Goal: Information Seeking & Learning: Learn about a topic

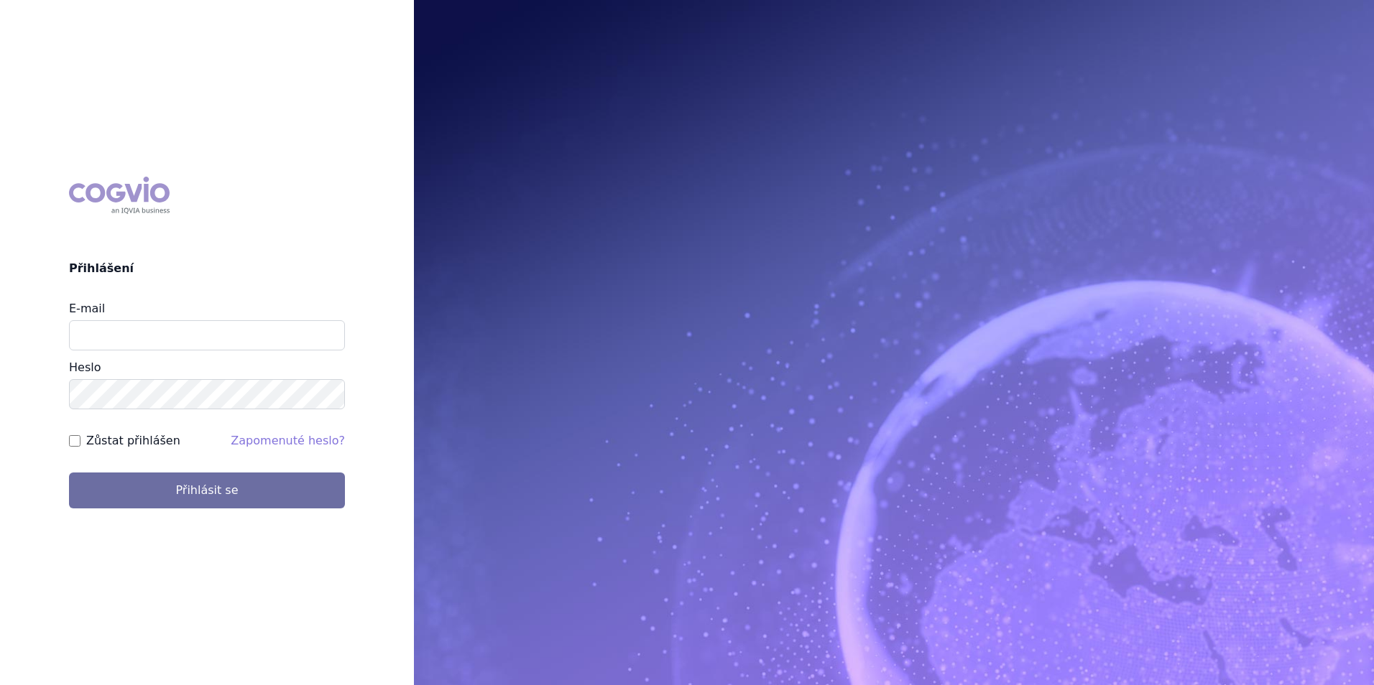
click at [238, 314] on div "E-mail" at bounding box center [207, 325] width 276 height 50
click at [232, 344] on input "E-mail" at bounding box center [207, 335] width 276 height 30
type input "klara.koubkova.ext@boehringer-ingelheim.com"
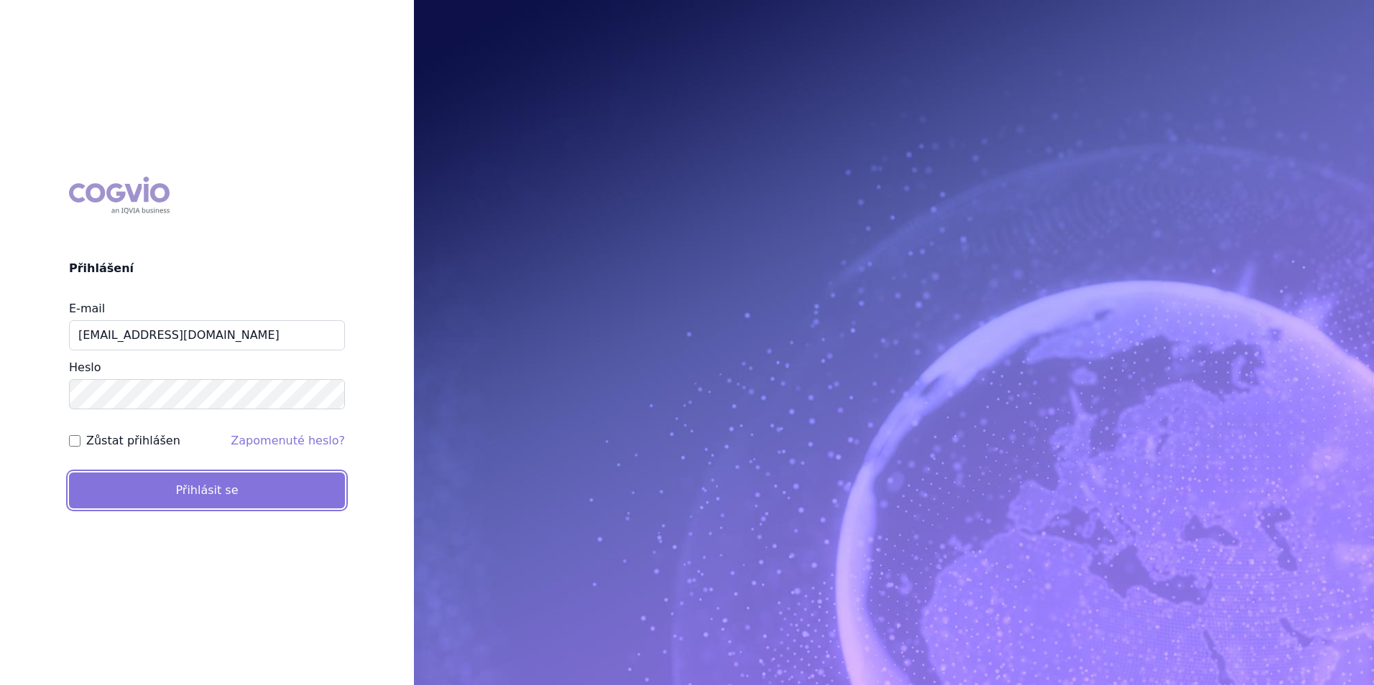
click at [166, 491] on button "Přihlásit se" at bounding box center [207, 491] width 276 height 36
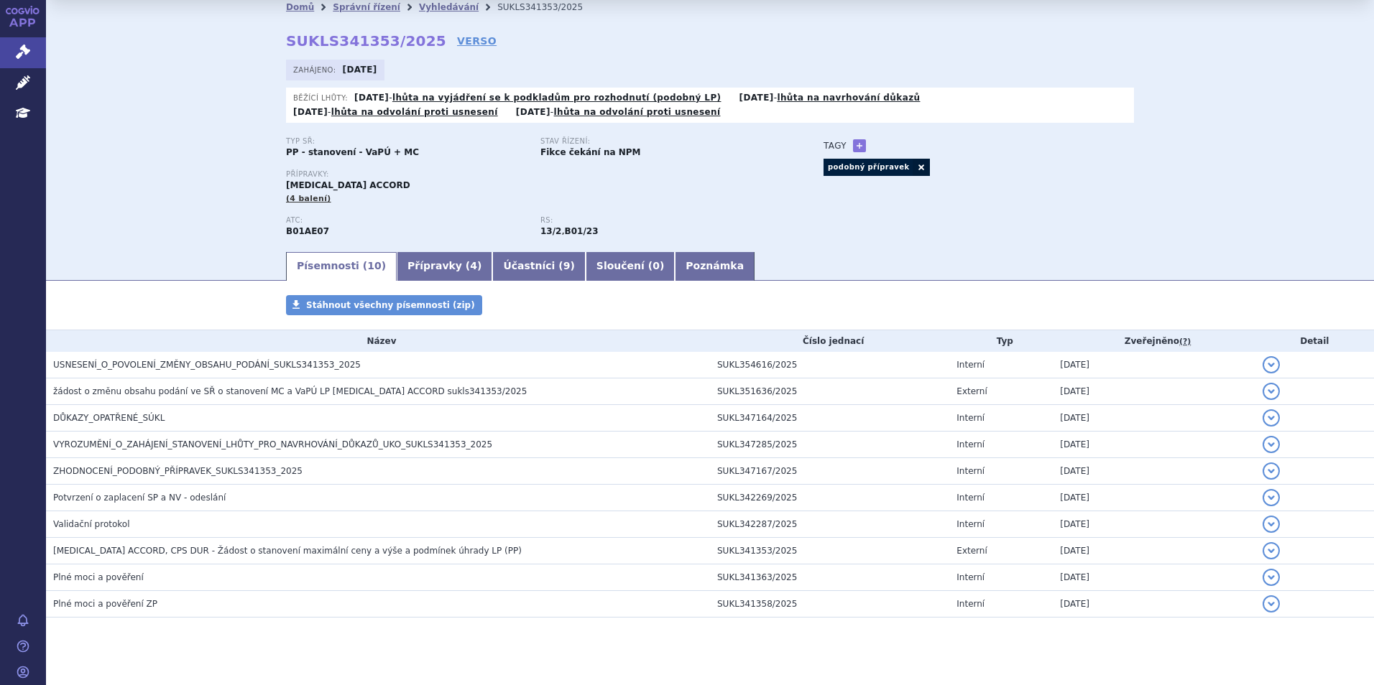
scroll to position [53, 0]
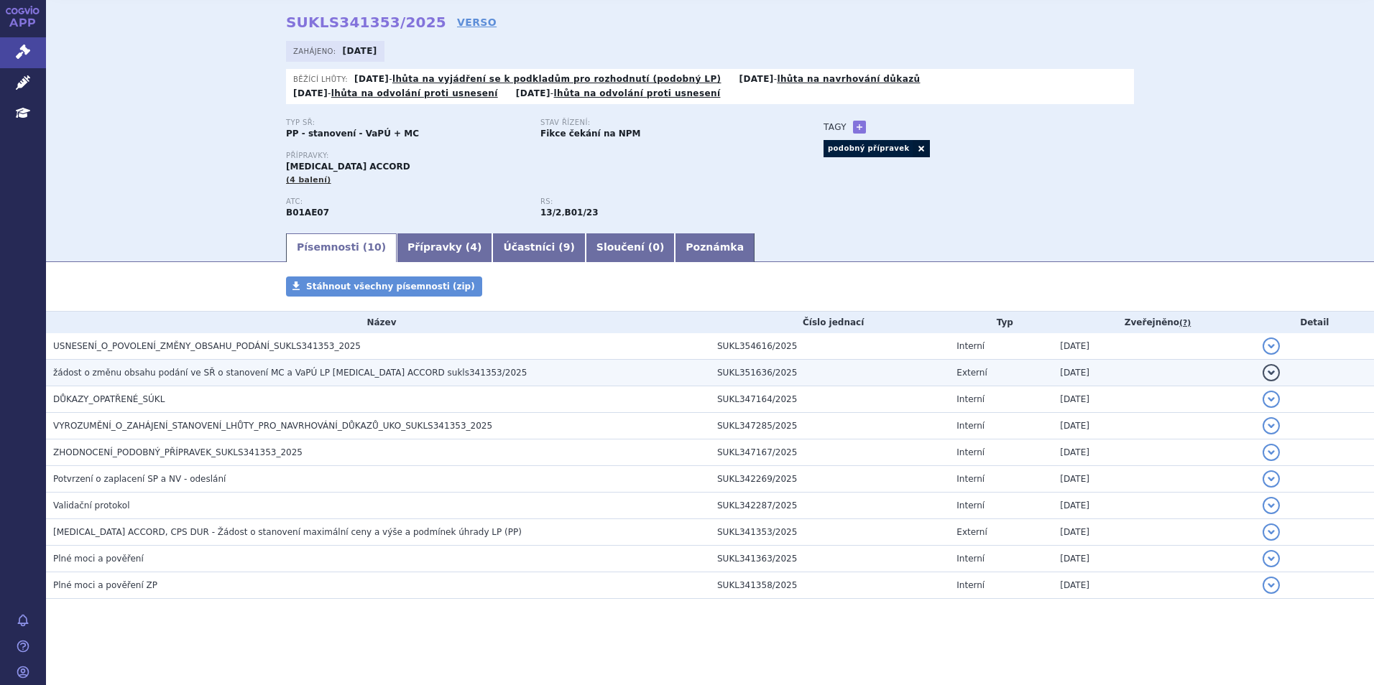
click at [301, 374] on span "žádost o změnu obsahu podání ve SŘ o stanovení MC a VaPÚ LP DABIGATRAN ETEXILAT…" at bounding box center [289, 373] width 473 height 10
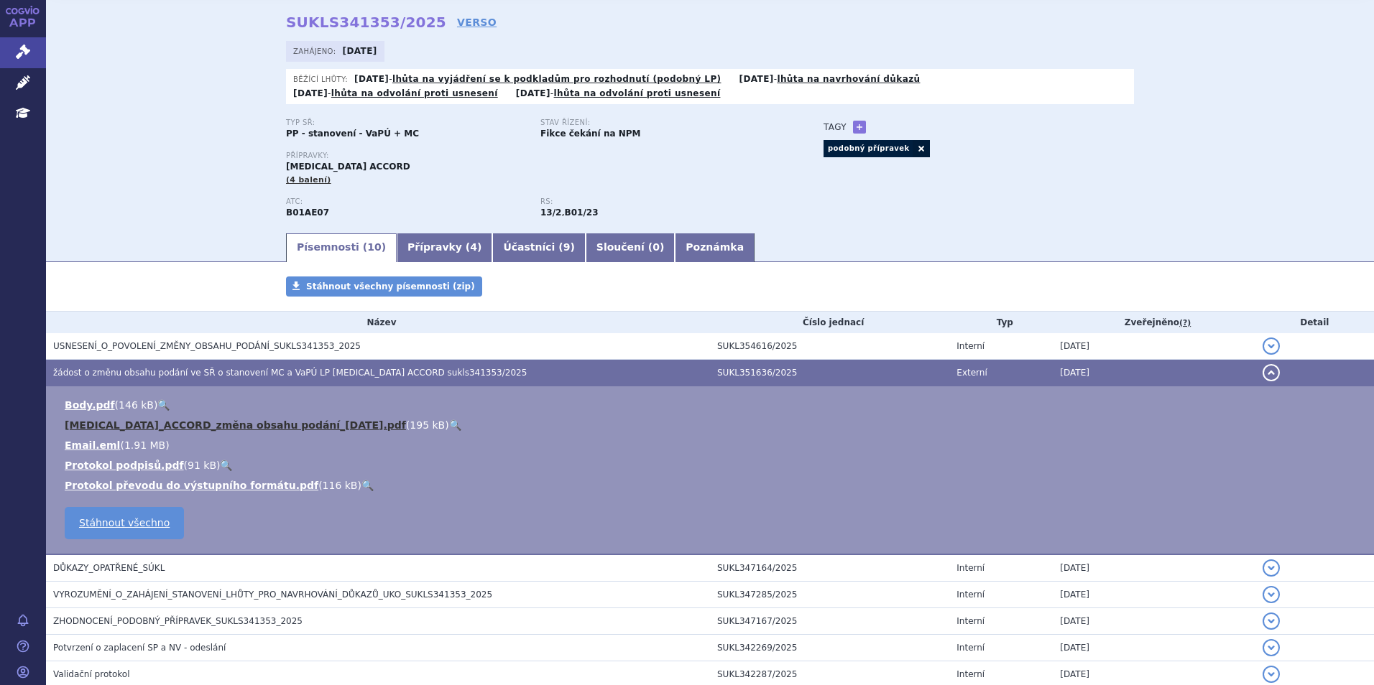
click at [274, 422] on link "DABIGATRAN_ETEXILATE_ACCORD_změna obsahu podání_2025-09-02.pdf" at bounding box center [235, 425] width 341 height 11
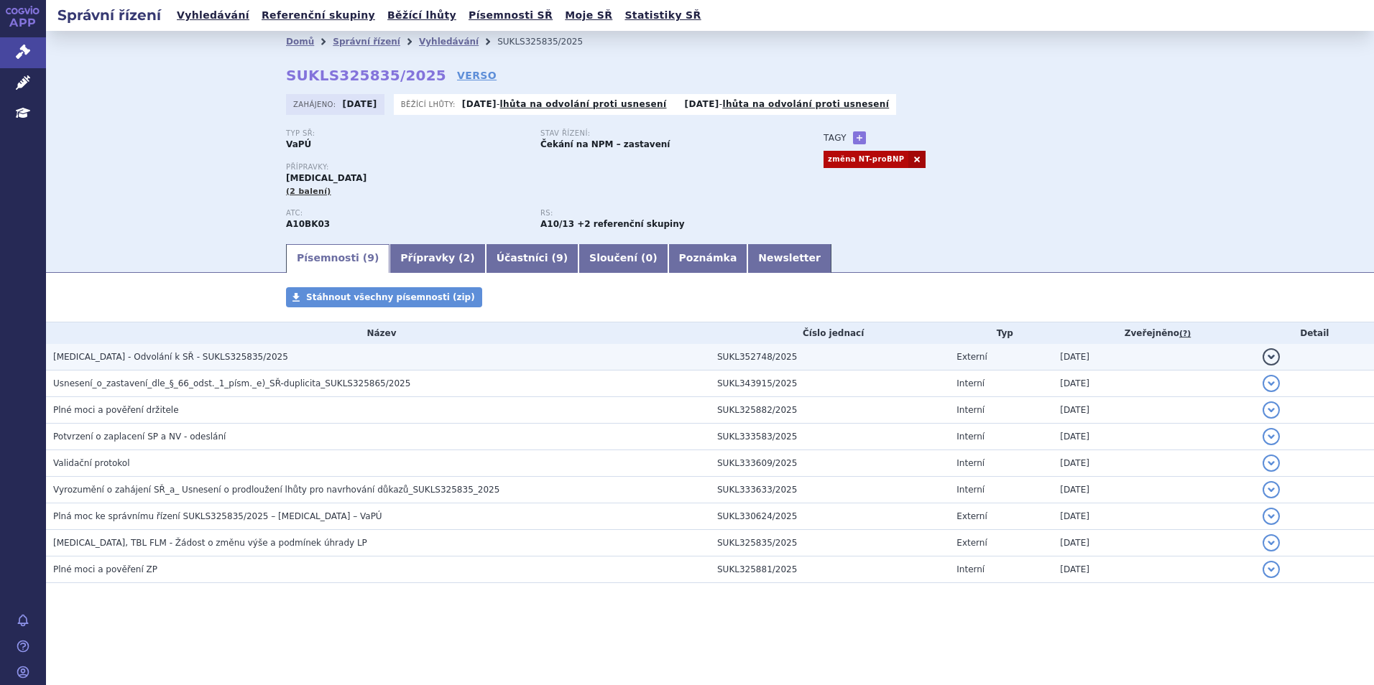
click at [185, 356] on span "[MEDICAL_DATA] - Odvolání k SŘ - SUKLS325835/2025" at bounding box center [170, 357] width 235 height 10
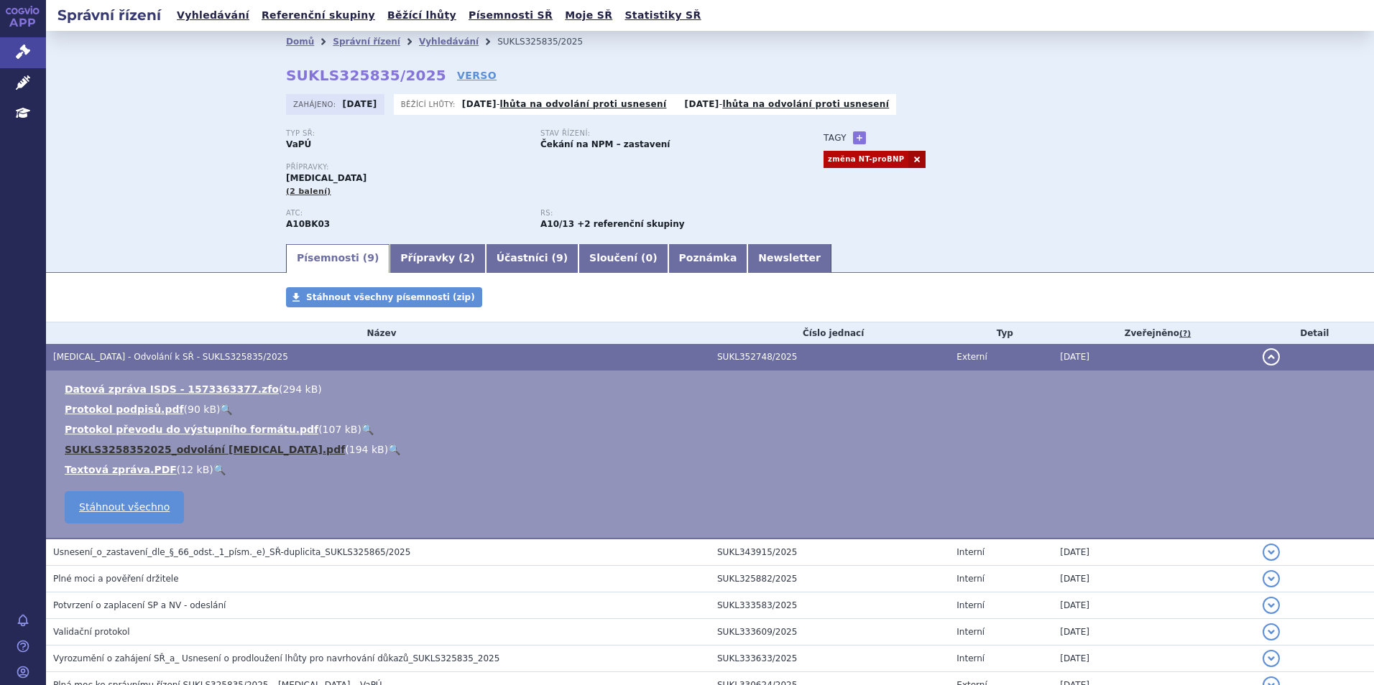
click at [251, 450] on link "SUKLS3258352025_odvolání Jardiance.pdf" at bounding box center [205, 449] width 280 height 11
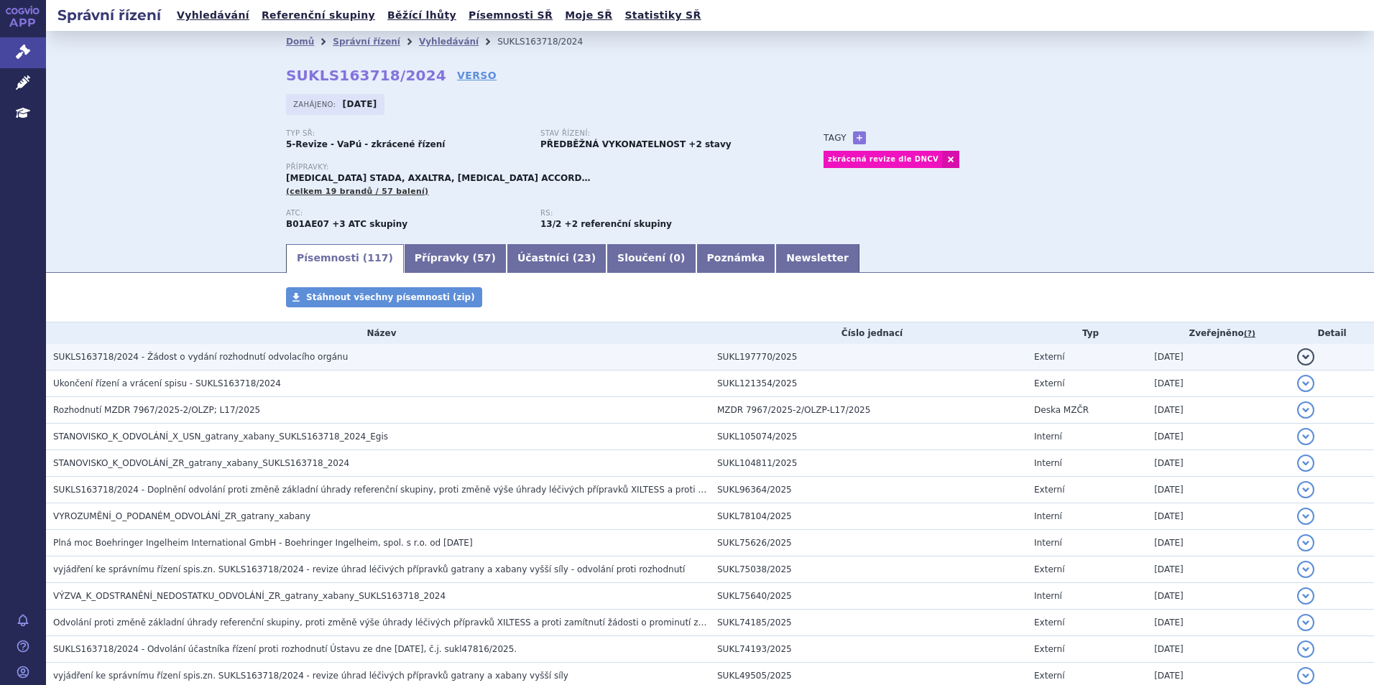
click at [239, 355] on span "SUKLS163718/2024 - Žádost o vydání rozhodnutí odvolacího orgánu" at bounding box center [200, 357] width 295 height 10
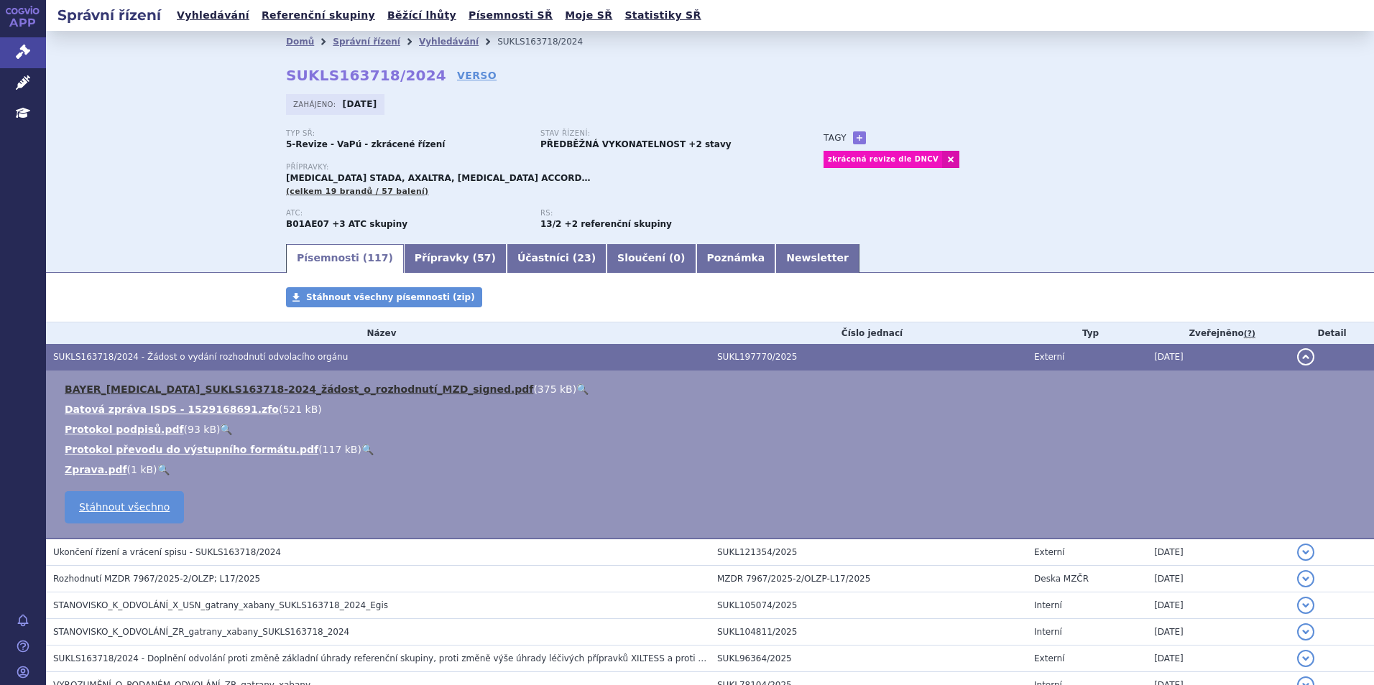
click at [232, 388] on link "BAYER_Xarelto_SUKLS163718-2024_žádost_o_rozhodnutí_MZD_signed.pdf" at bounding box center [299, 389] width 468 height 11
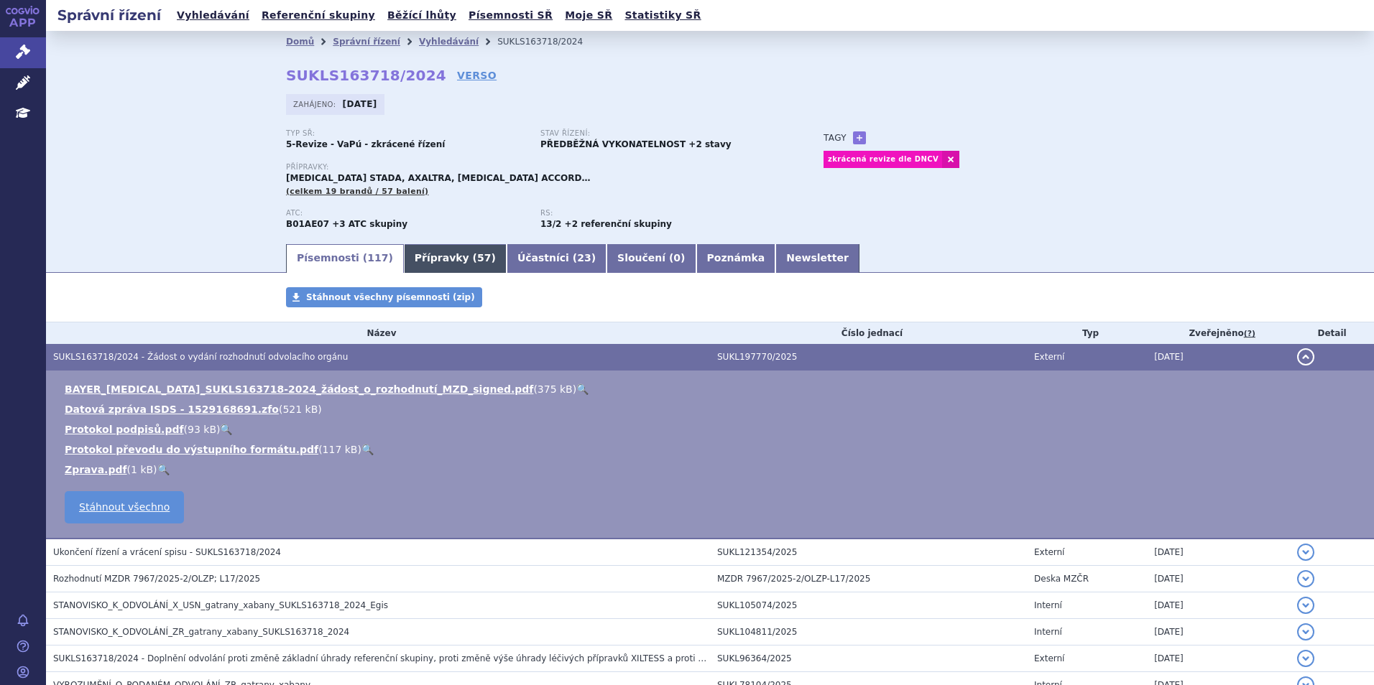
click at [430, 266] on link "Přípravky ( 57 )" at bounding box center [455, 258] width 103 height 29
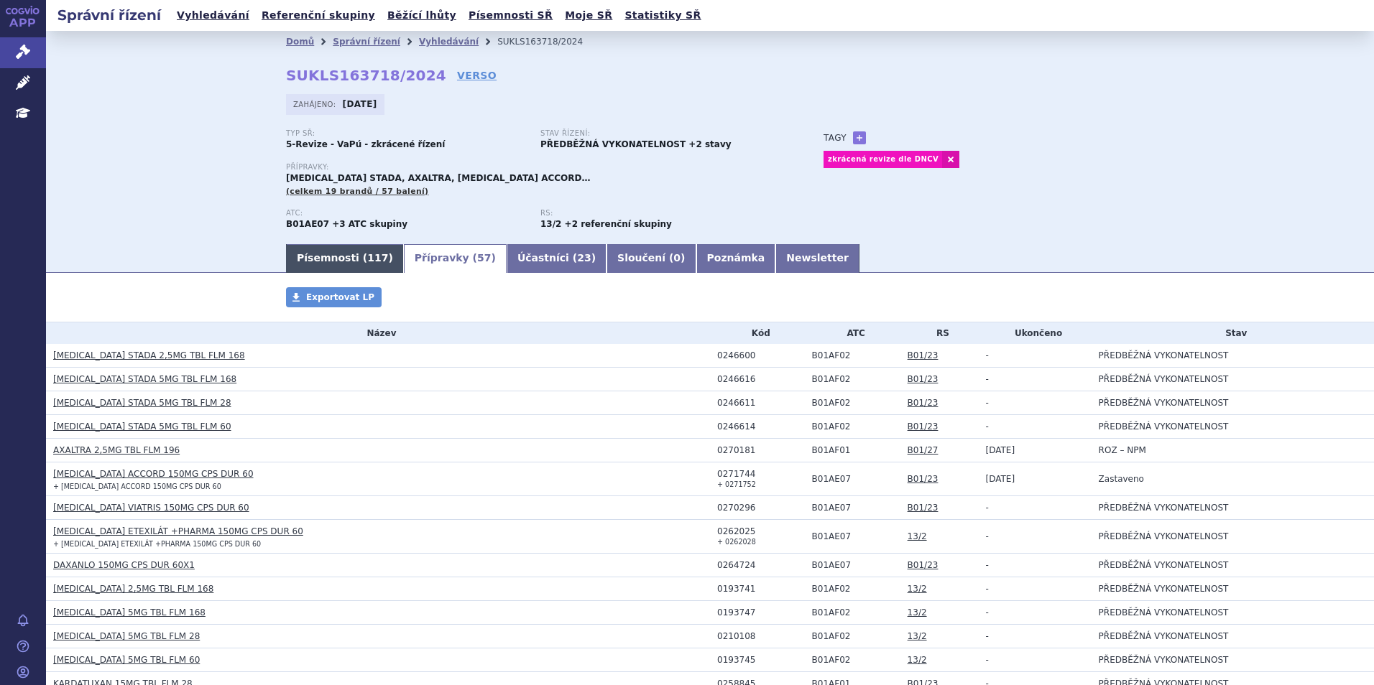
click at [367, 261] on span "117" at bounding box center [377, 257] width 21 height 11
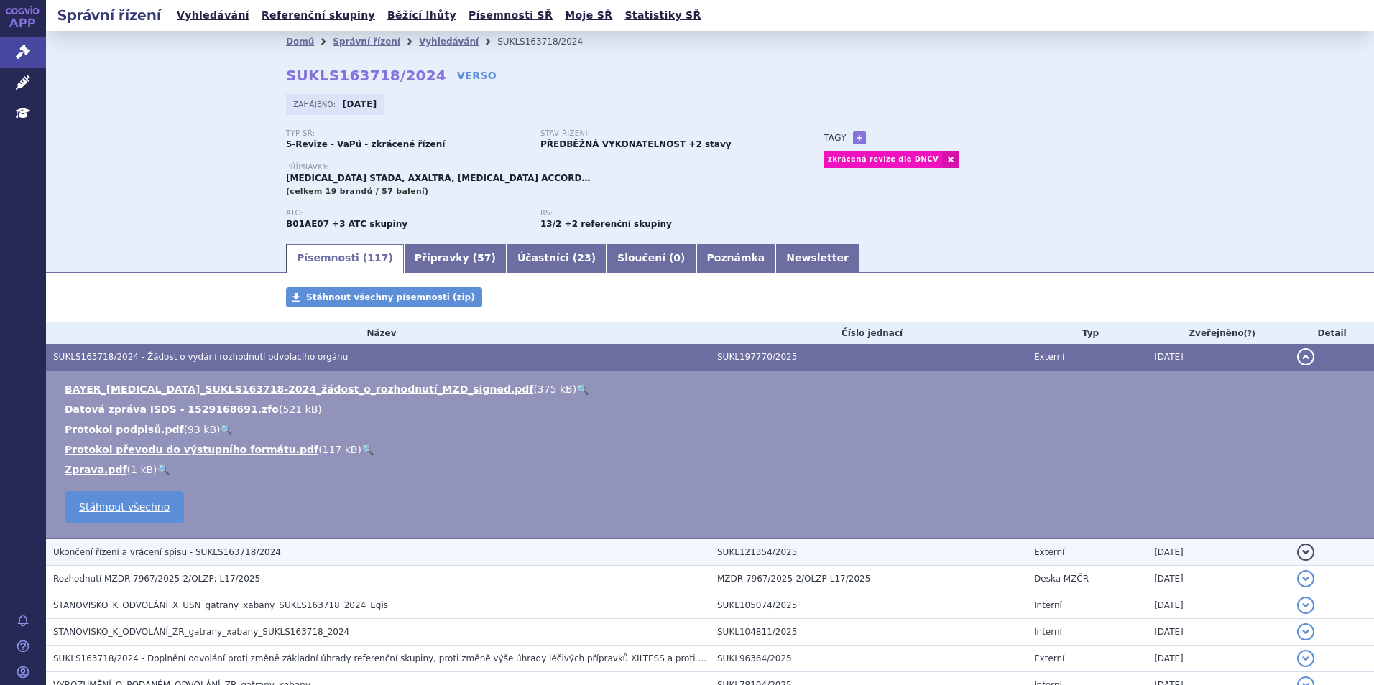
click at [190, 550] on span "Ukončení řízení a vrácení spisu - SUKLS163718/2024" at bounding box center [167, 552] width 228 height 10
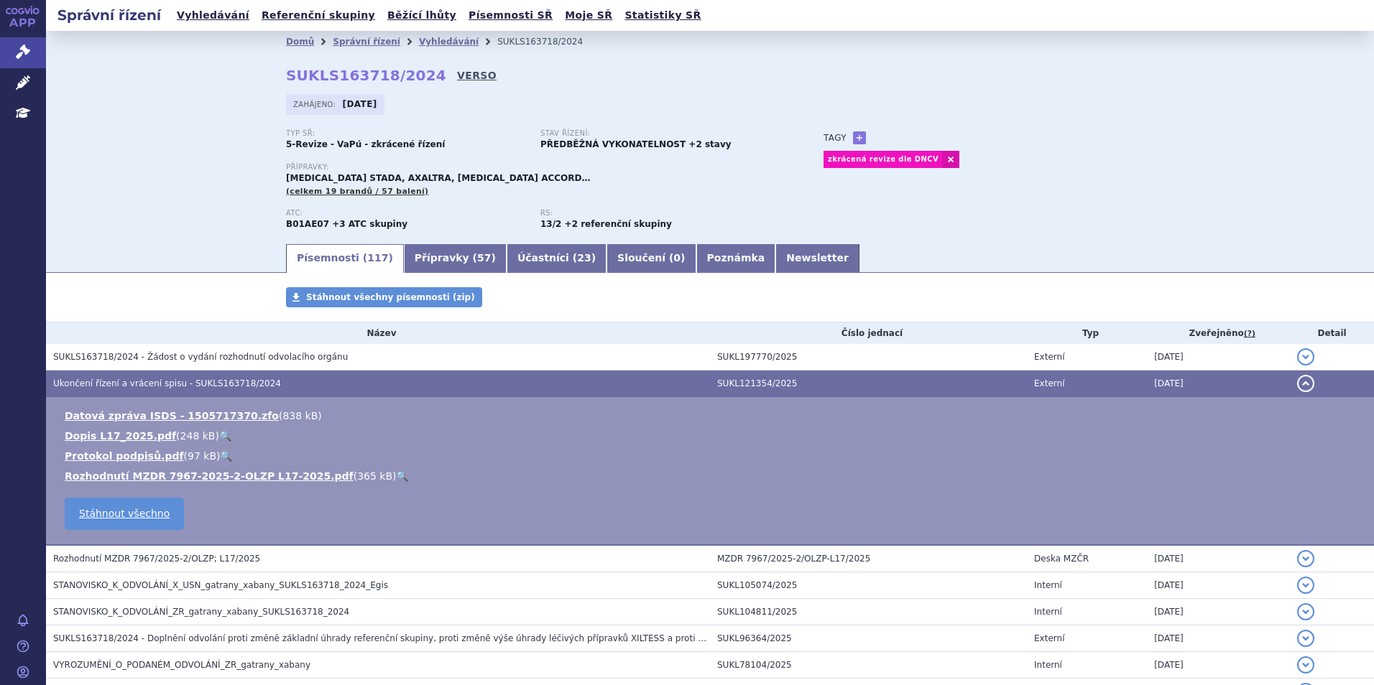
click at [457, 70] on link "VERSO" at bounding box center [477, 75] width 40 height 14
click at [574, 143] on strong "PŘEDBĚŽNÁ VYKONATELNOST +2 stavy" at bounding box center [635, 144] width 191 height 10
click at [675, 139] on strong "PŘEDBĚŽNÁ VYKONATELNOST +2 stavy" at bounding box center [635, 144] width 191 height 10
click at [428, 251] on link "Přípravky ( 57 )" at bounding box center [455, 258] width 103 height 29
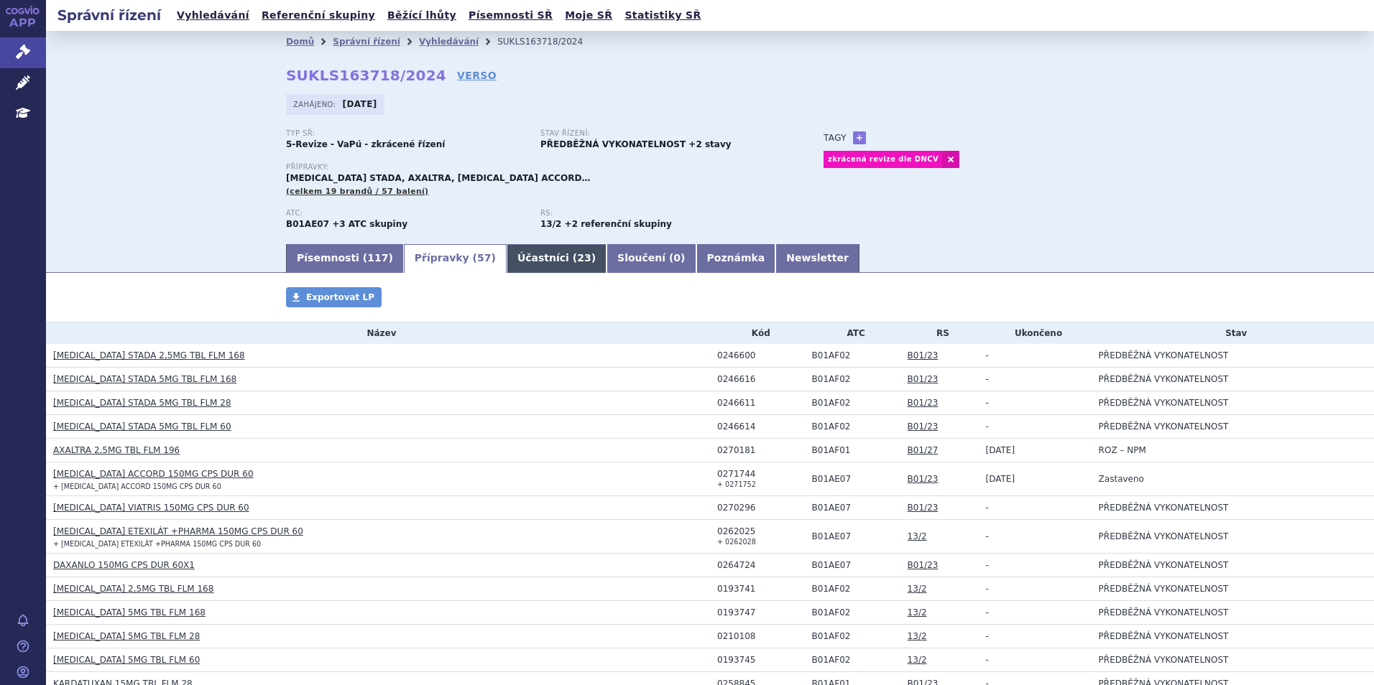
click at [515, 261] on link "Účastníci ( 23 )" at bounding box center [556, 258] width 100 height 29
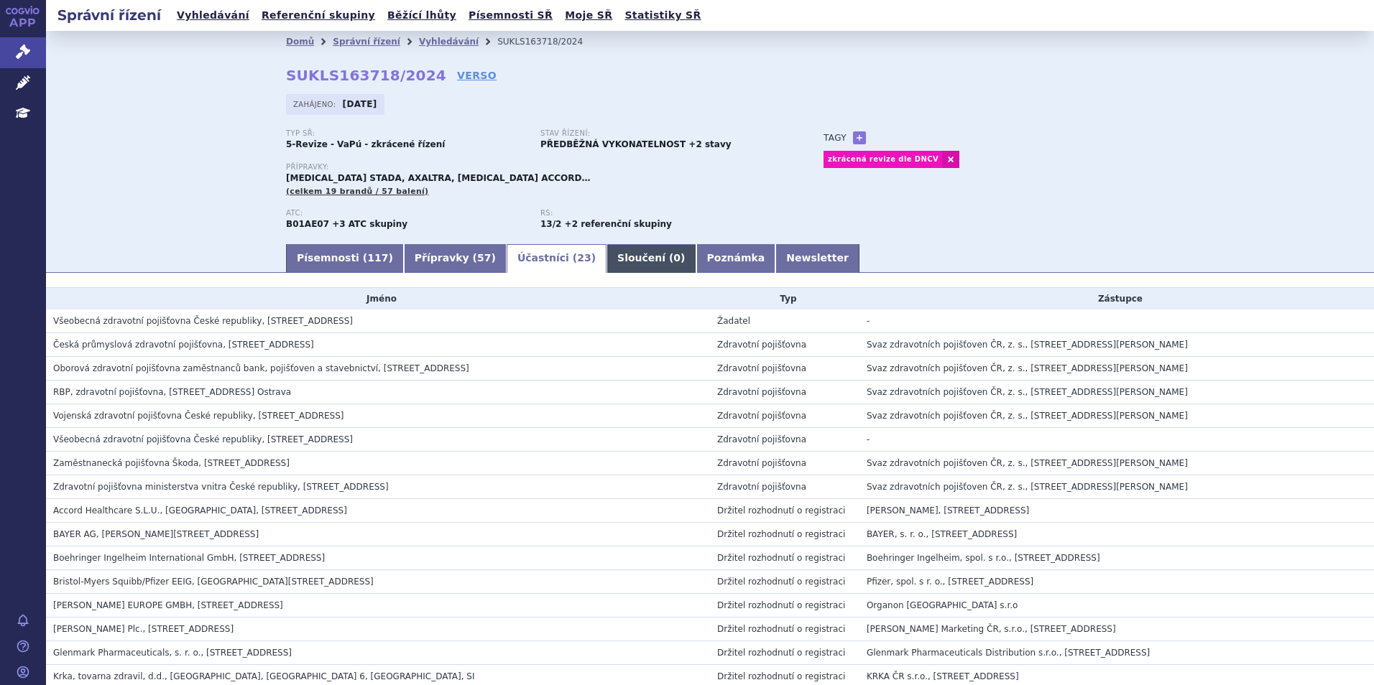
click at [610, 256] on link "Sloučení ( 0 )" at bounding box center [650, 258] width 89 height 29
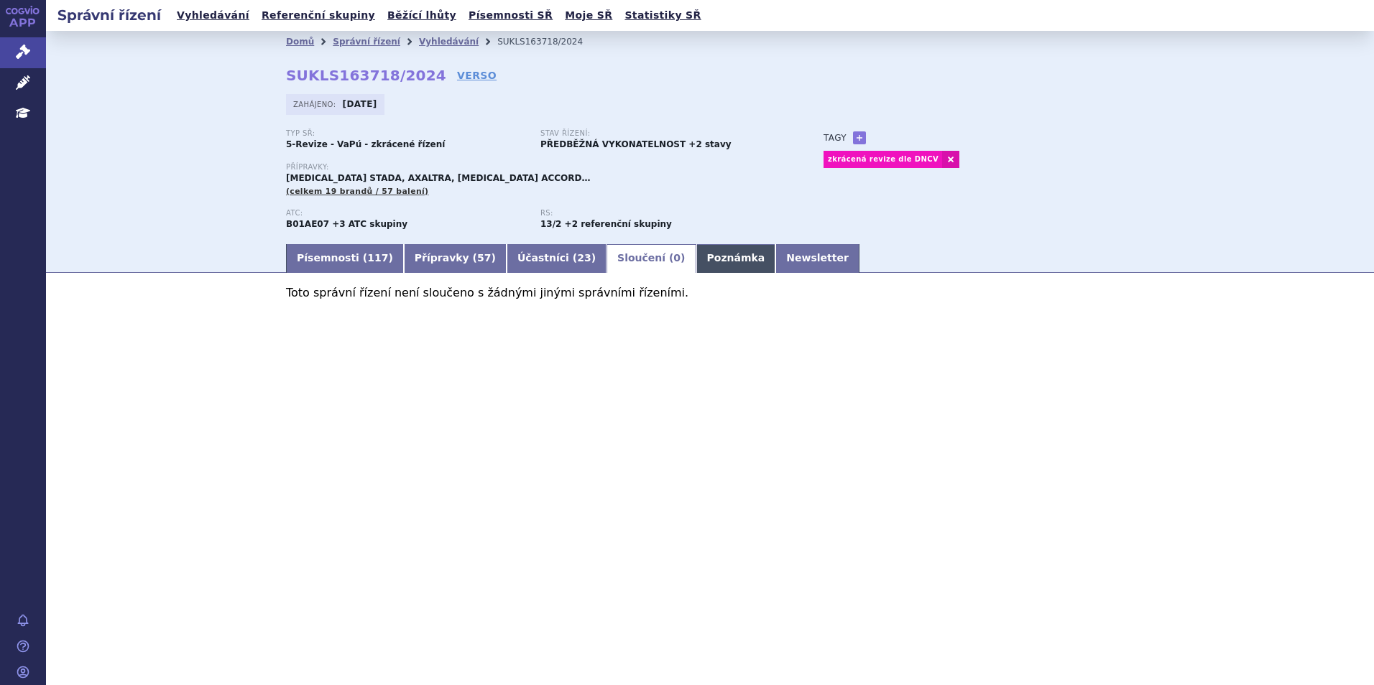
click at [696, 255] on link "Poznámka" at bounding box center [736, 258] width 80 height 29
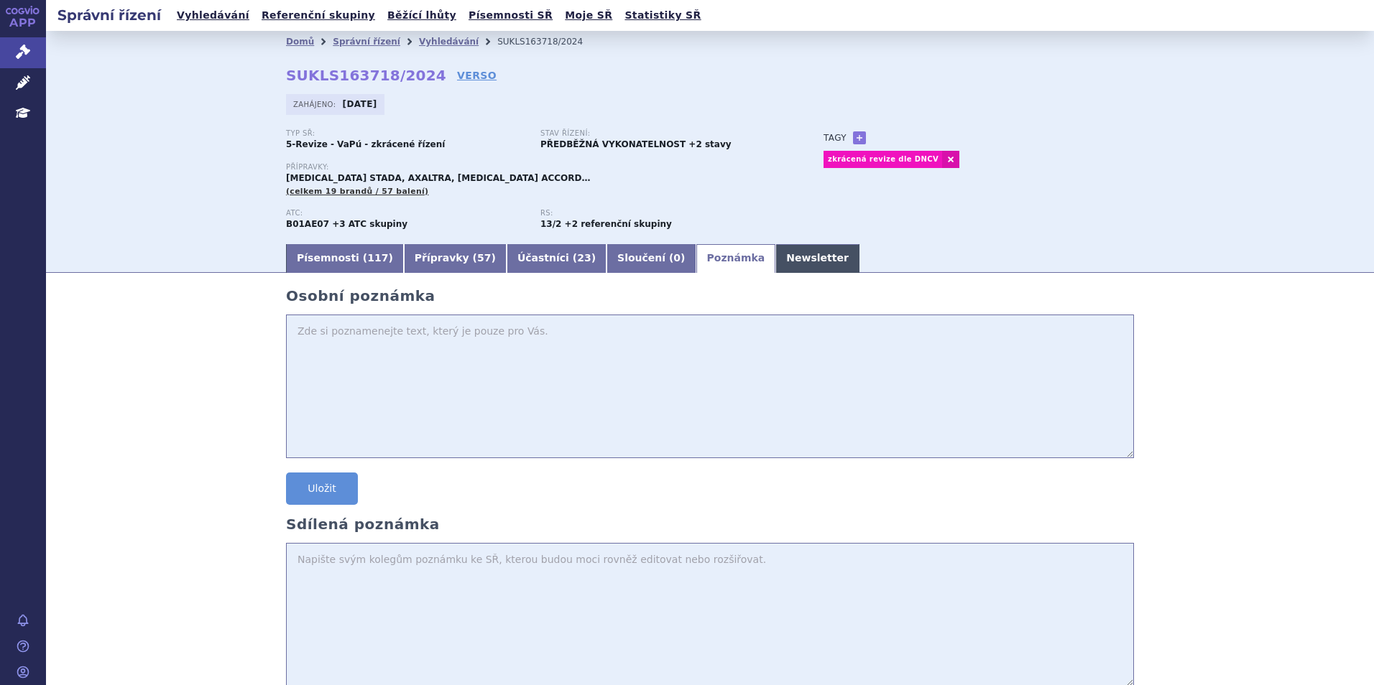
click at [775, 254] on link "Newsletter" at bounding box center [817, 258] width 84 height 29
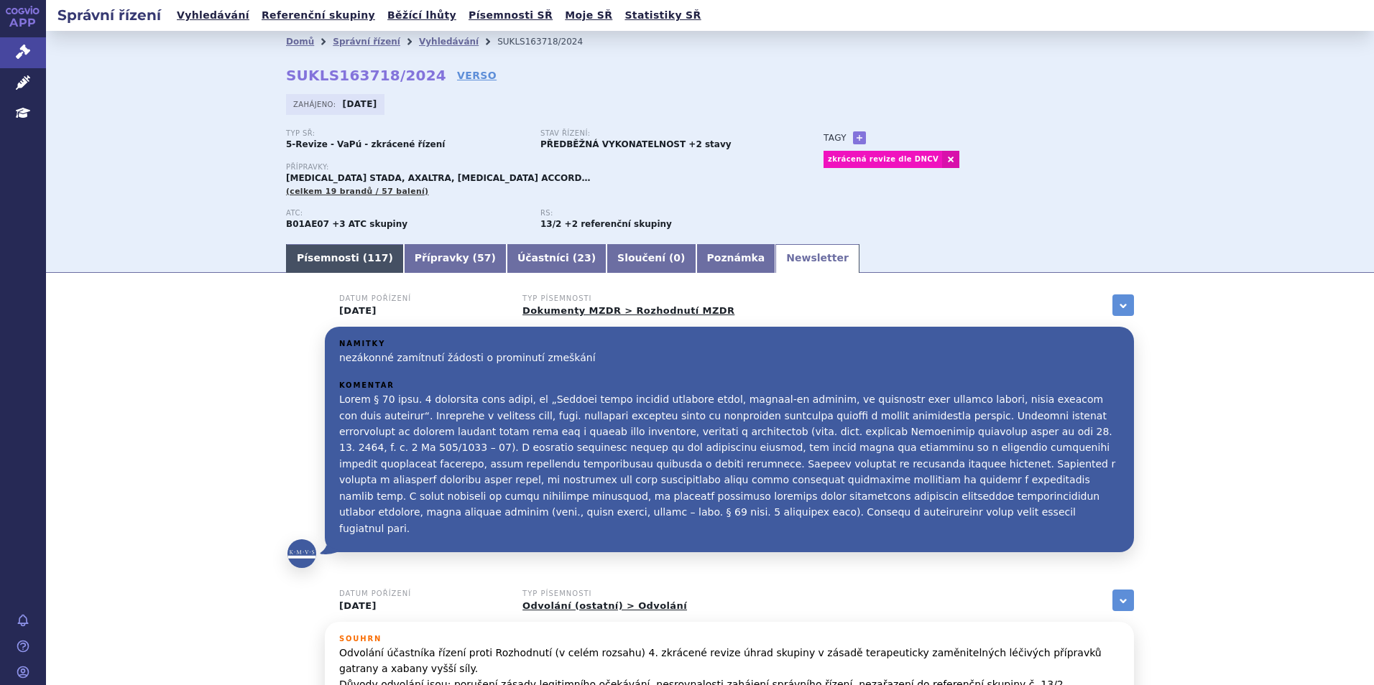
click at [309, 253] on link "Písemnosti ( 117 )" at bounding box center [345, 258] width 118 height 29
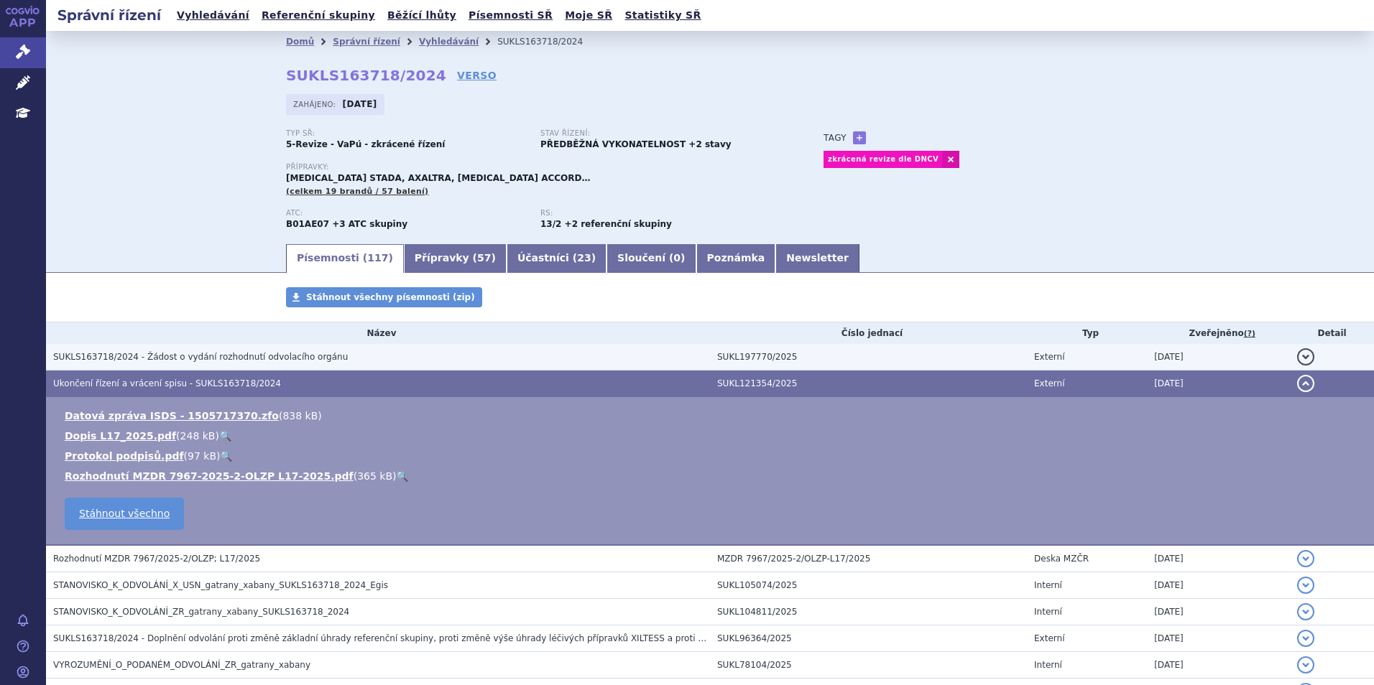
click at [208, 353] on span "SUKLS163718/2024 - Žádost o vydání rozhodnutí odvolacího orgánu" at bounding box center [200, 357] width 295 height 10
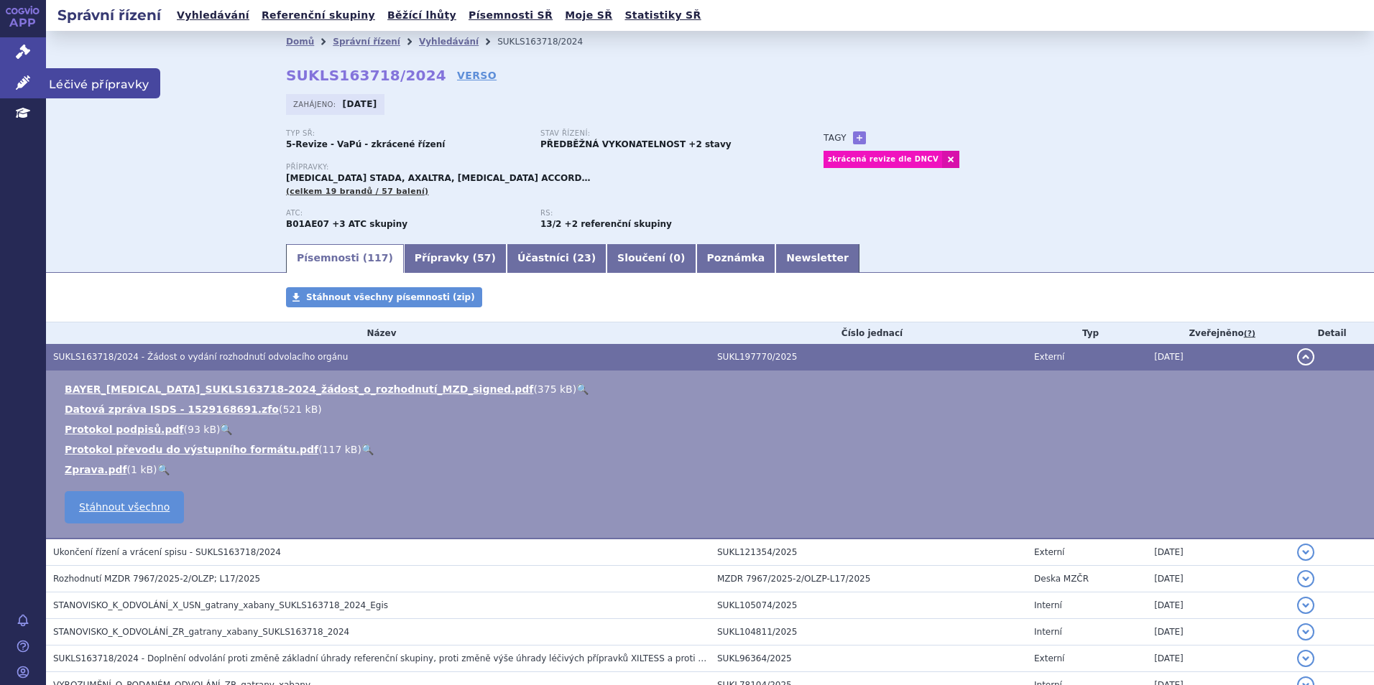
click at [29, 80] on icon at bounding box center [23, 82] width 14 height 14
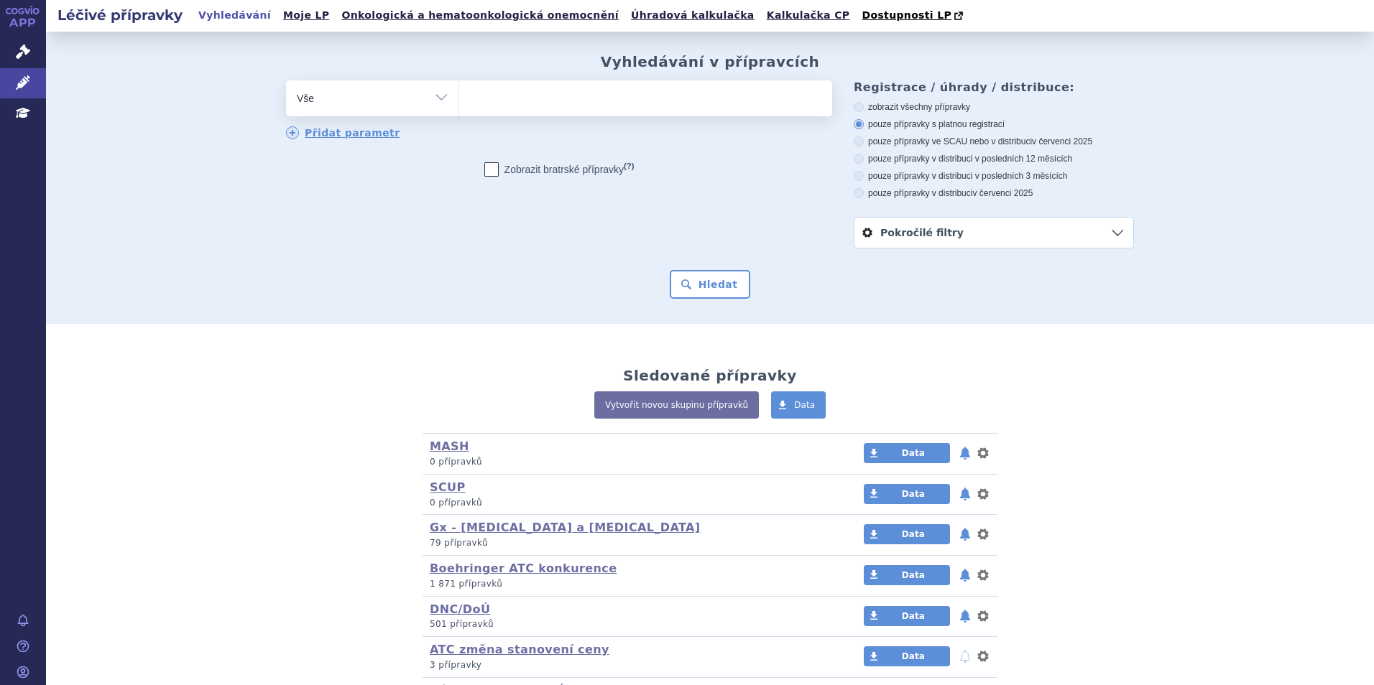
click at [395, 102] on select "Vše Přípravek/SUKL kód MAH VPOIS ATC/Aktivní látka Léková forma Síla" at bounding box center [372, 96] width 172 height 32
click at [1218, 122] on div "Vyhledávání v přípravcích odstranit Vše Přípravek/SUKL kód MAH VPOIS" at bounding box center [710, 178] width 1328 height 292
click at [971, 236] on link "Pokročilé filtry" at bounding box center [993, 233] width 279 height 30
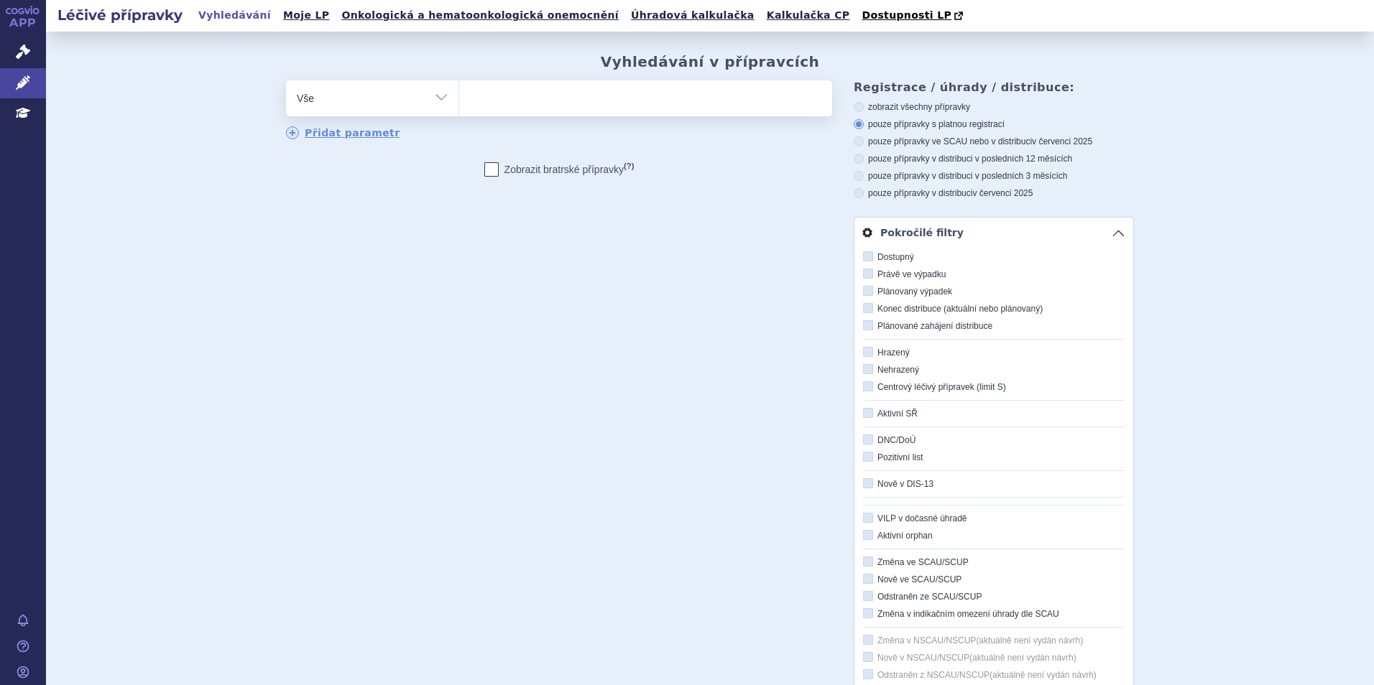
click at [1157, 277] on div "Vyhledávání v přípravcích odstranit Vše Přípravek/SUKL kód MAH VPOIS" at bounding box center [710, 401] width 1328 height 739
click at [1108, 227] on link "Pokročilé filtry" at bounding box center [993, 233] width 279 height 30
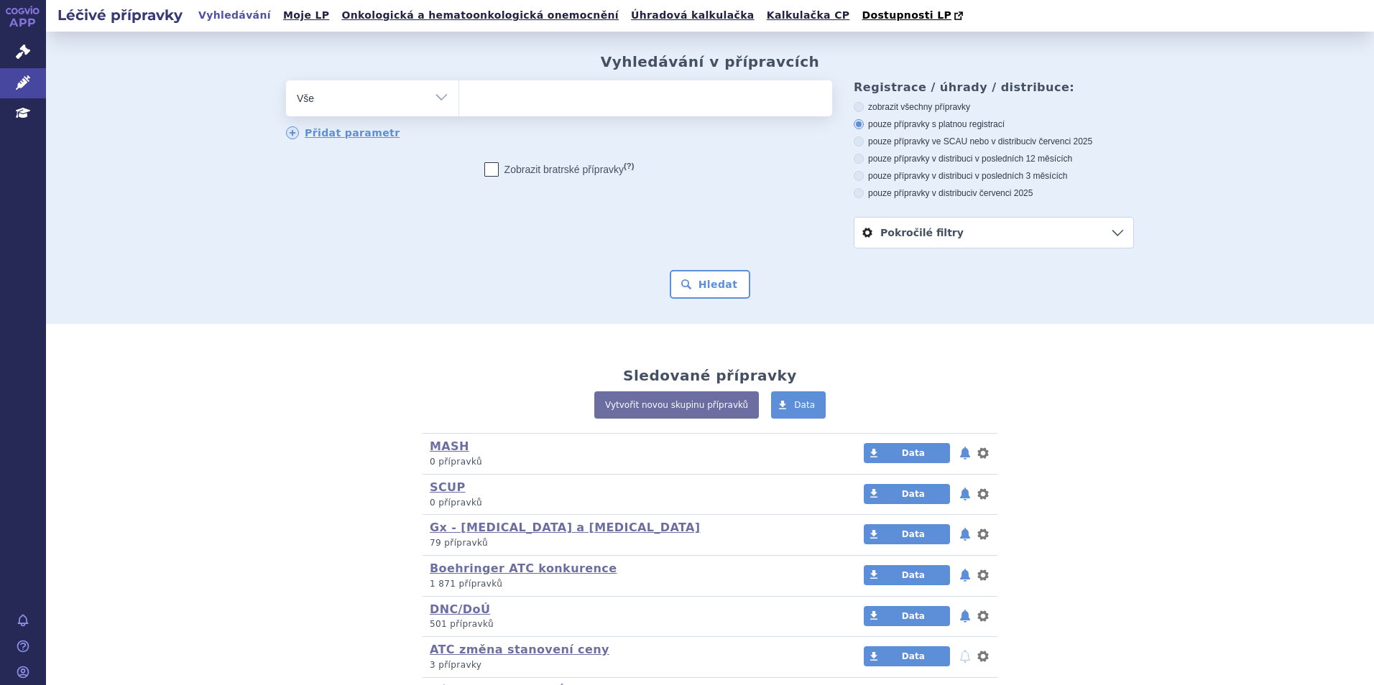
click at [1198, 249] on div "Vyhledávání v přípravcích odstranit Vše Přípravek/SUKL kód MAH VPOIS" at bounding box center [710, 178] width 1328 height 292
click at [573, 113] on span at bounding box center [645, 98] width 373 height 36
click at [459, 113] on select at bounding box center [458, 98] width 1 height 36
type input "spi"
type input "spiri"
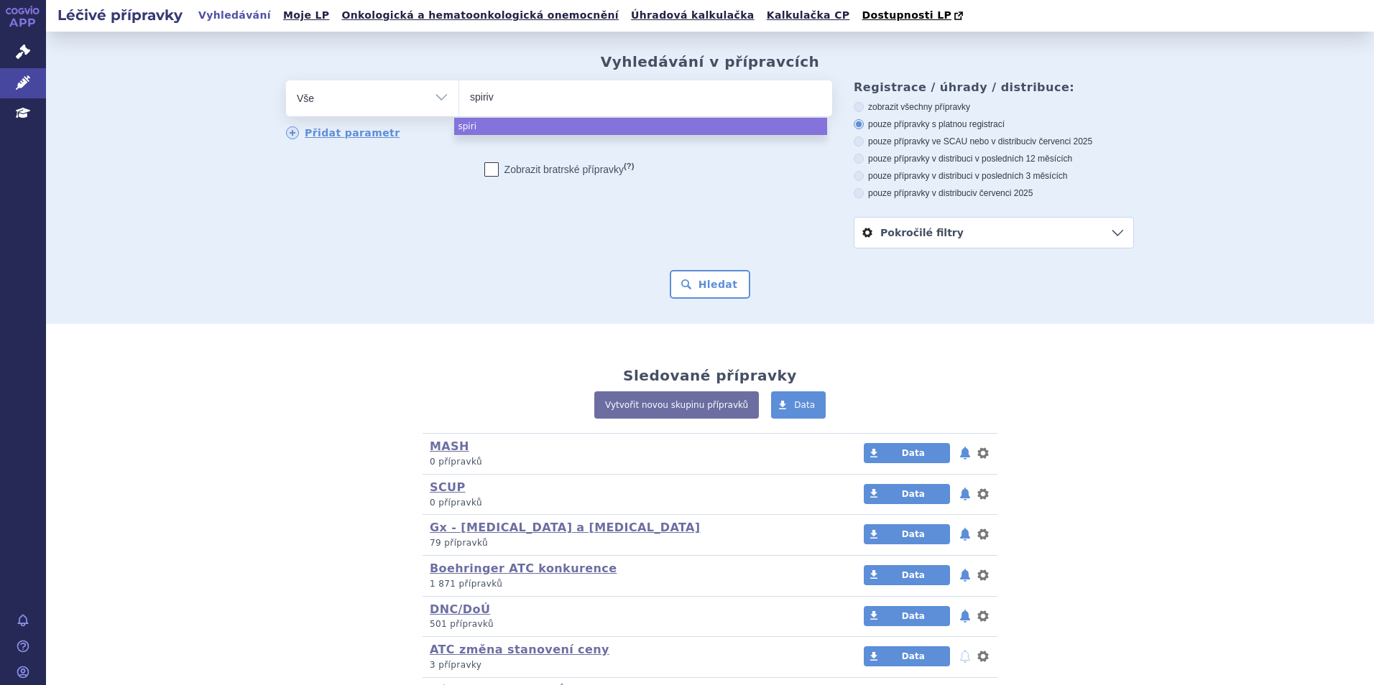
type input "spiriva"
select select "spiriva"
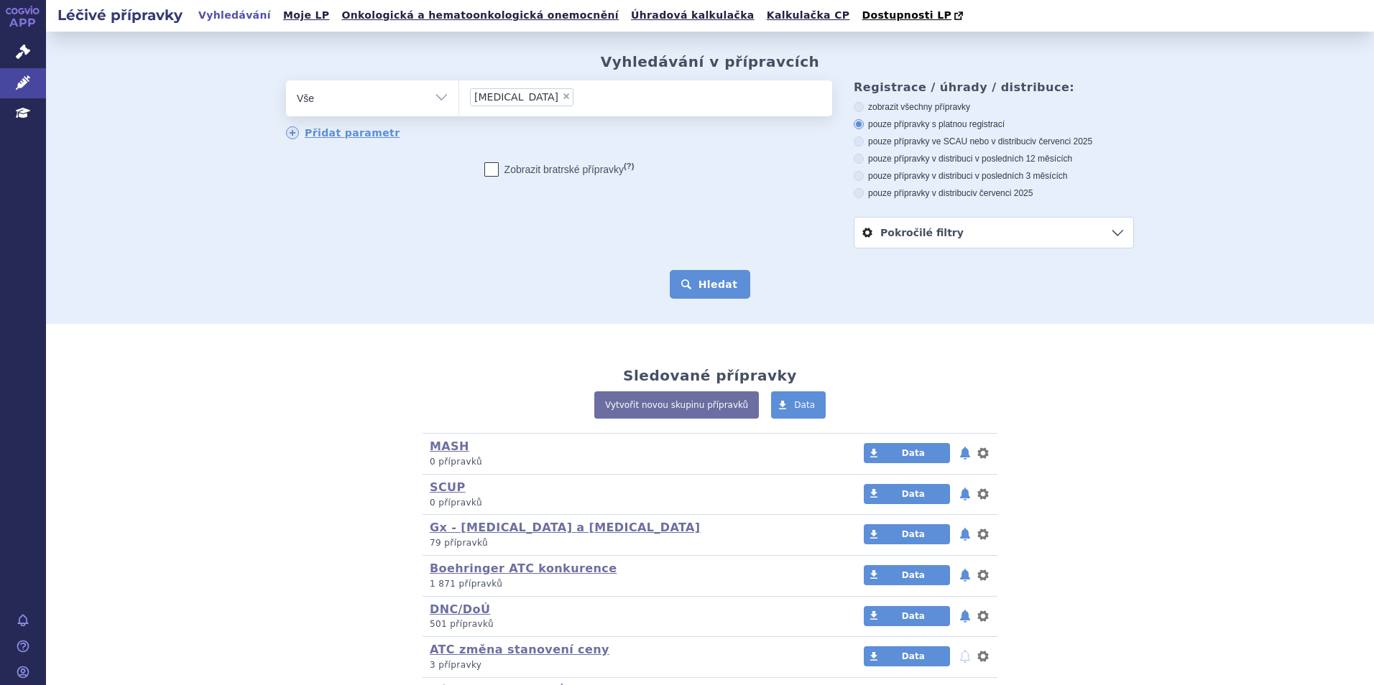
click at [715, 279] on button "Hledat" at bounding box center [710, 284] width 81 height 29
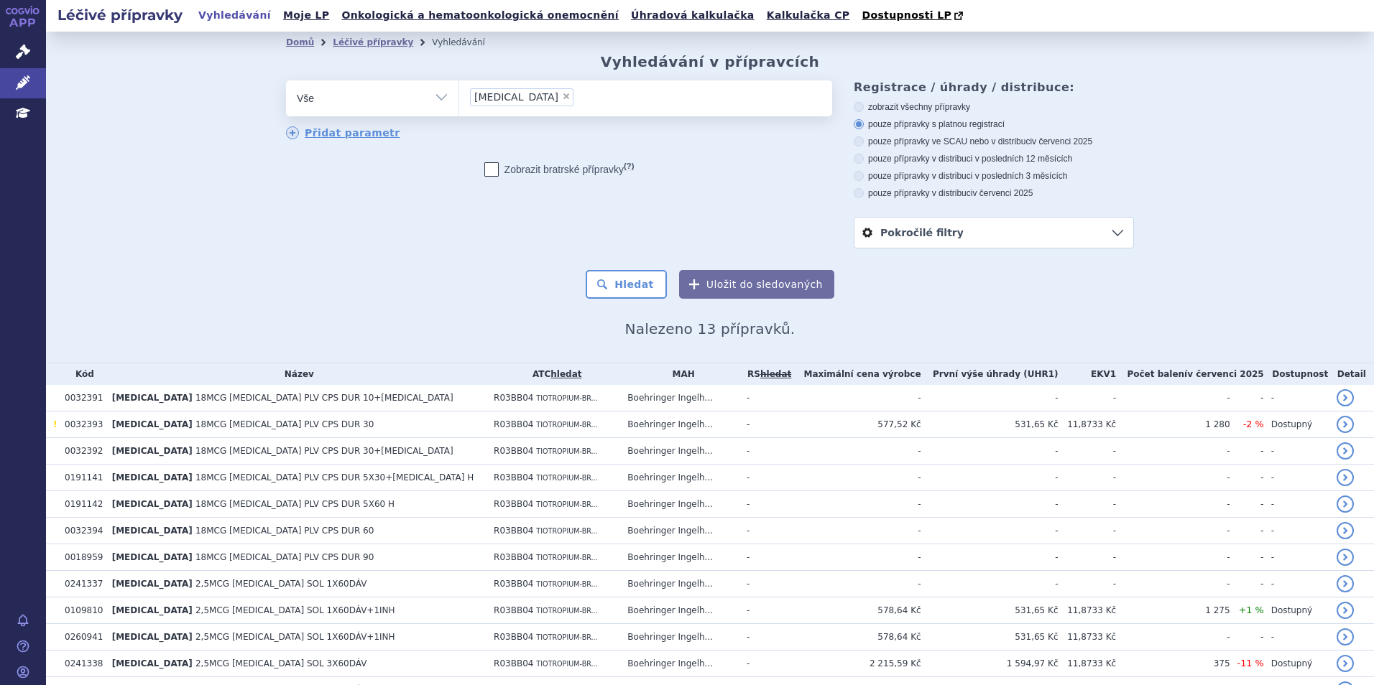
click at [920, 247] on link "Pokročilé filtry" at bounding box center [993, 233] width 279 height 30
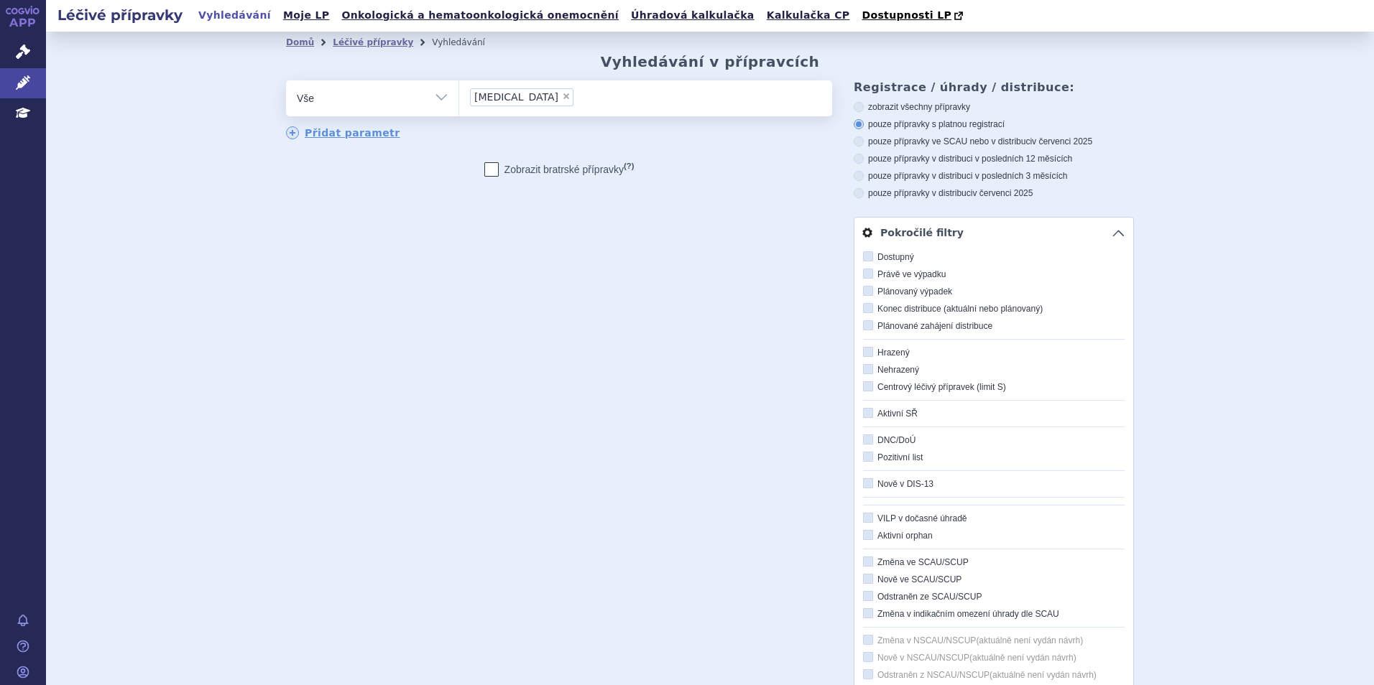
click at [906, 467] on div "Dostupný Právě ve výpadku Plánovaný výpadek Konec distribuce (aktuální nebo plá…" at bounding box center [993, 471] width 279 height 446
click at [1114, 223] on link "Pokročilé filtry" at bounding box center [993, 233] width 279 height 30
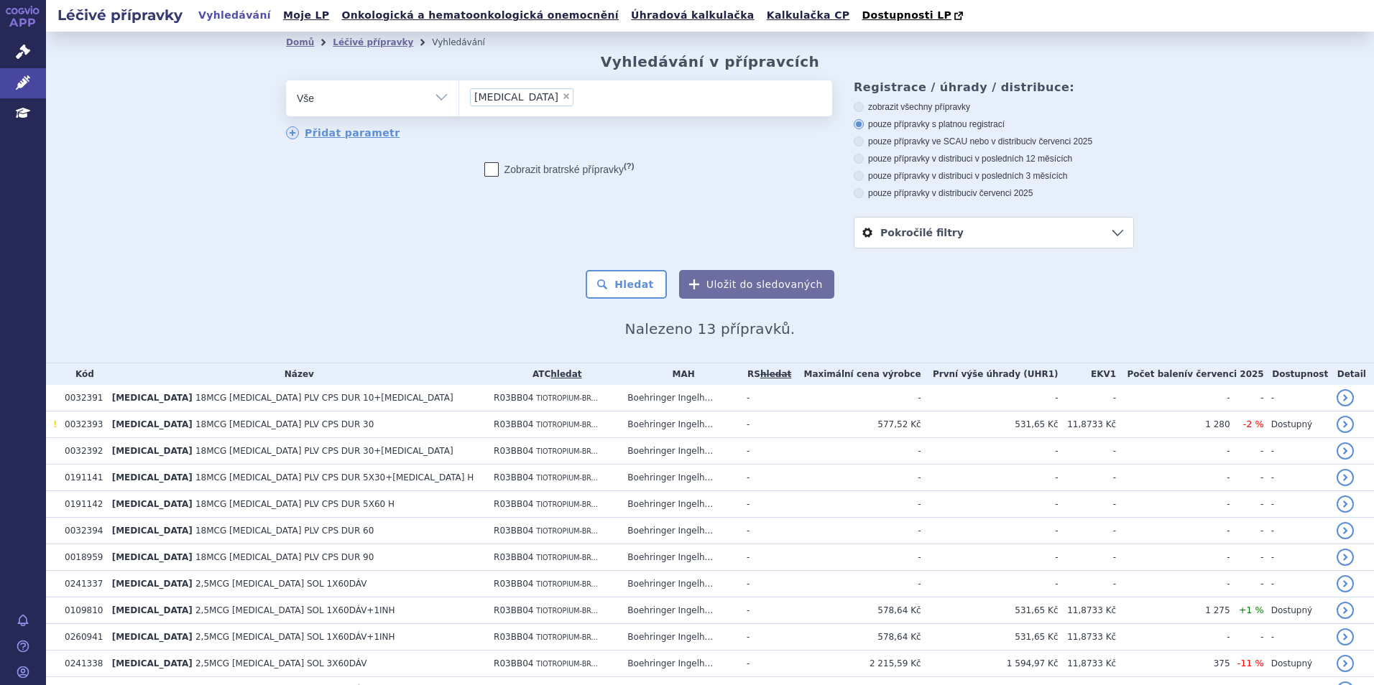
click at [892, 234] on link "Pokročilé filtry" at bounding box center [993, 233] width 279 height 30
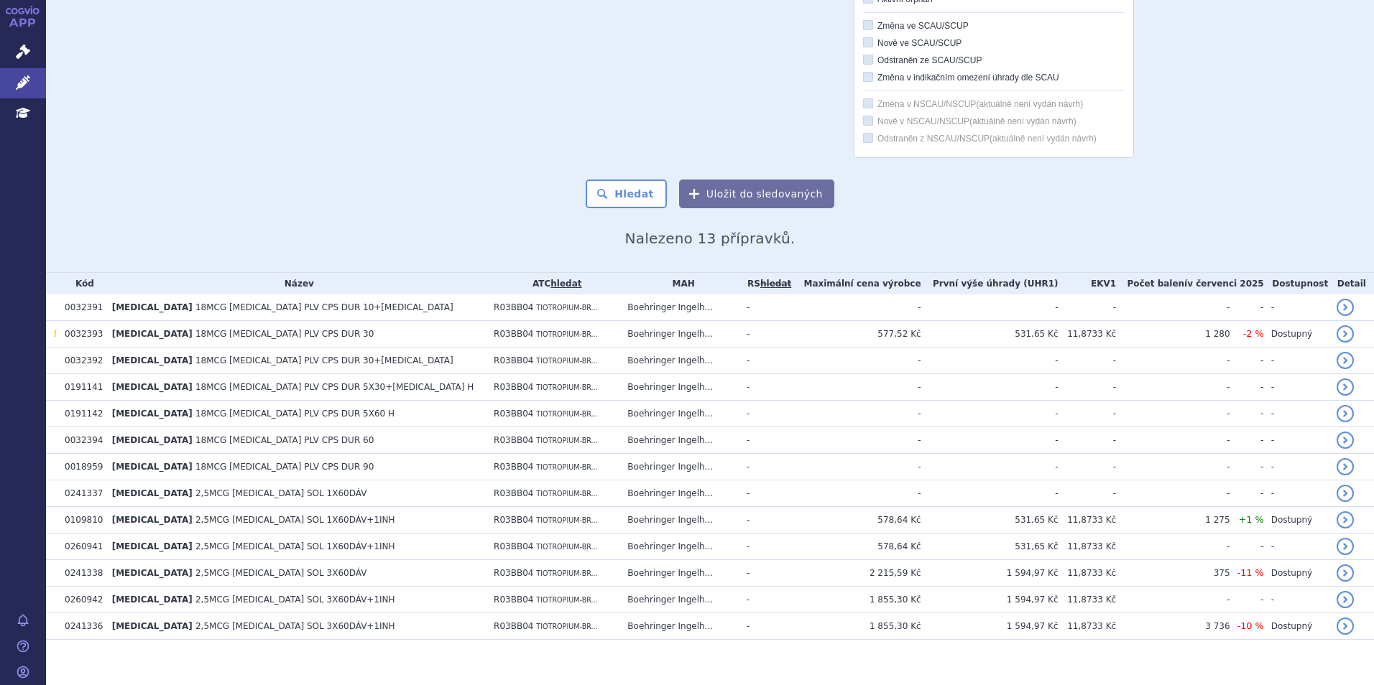
scroll to position [550, 0]
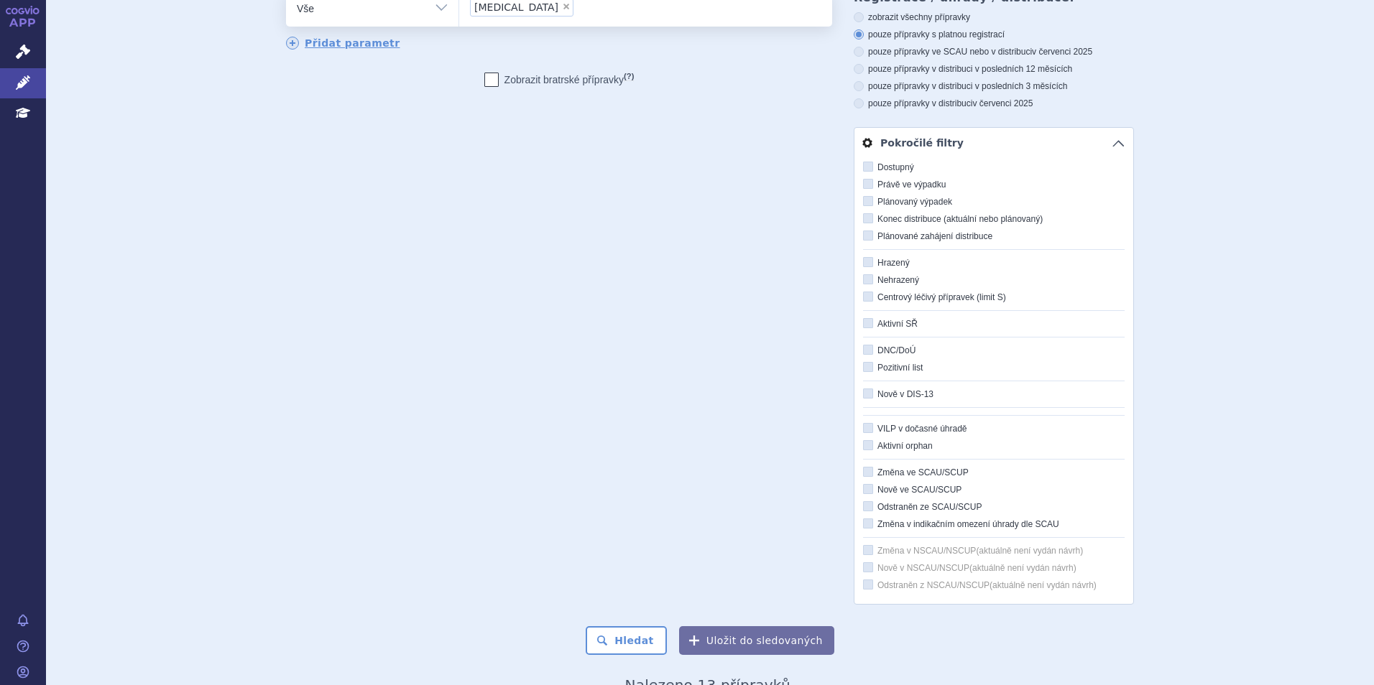
scroll to position [0, 0]
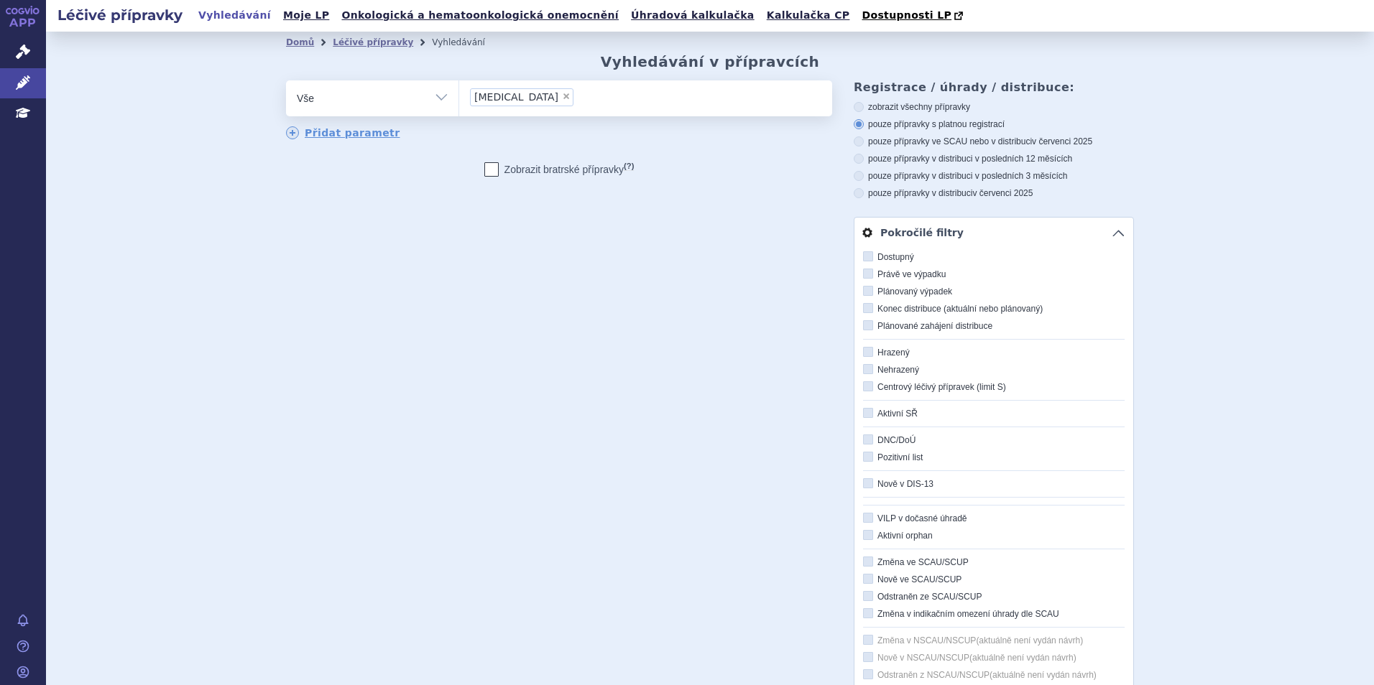
click at [1113, 232] on link "Pokročilé filtry" at bounding box center [993, 233] width 279 height 30
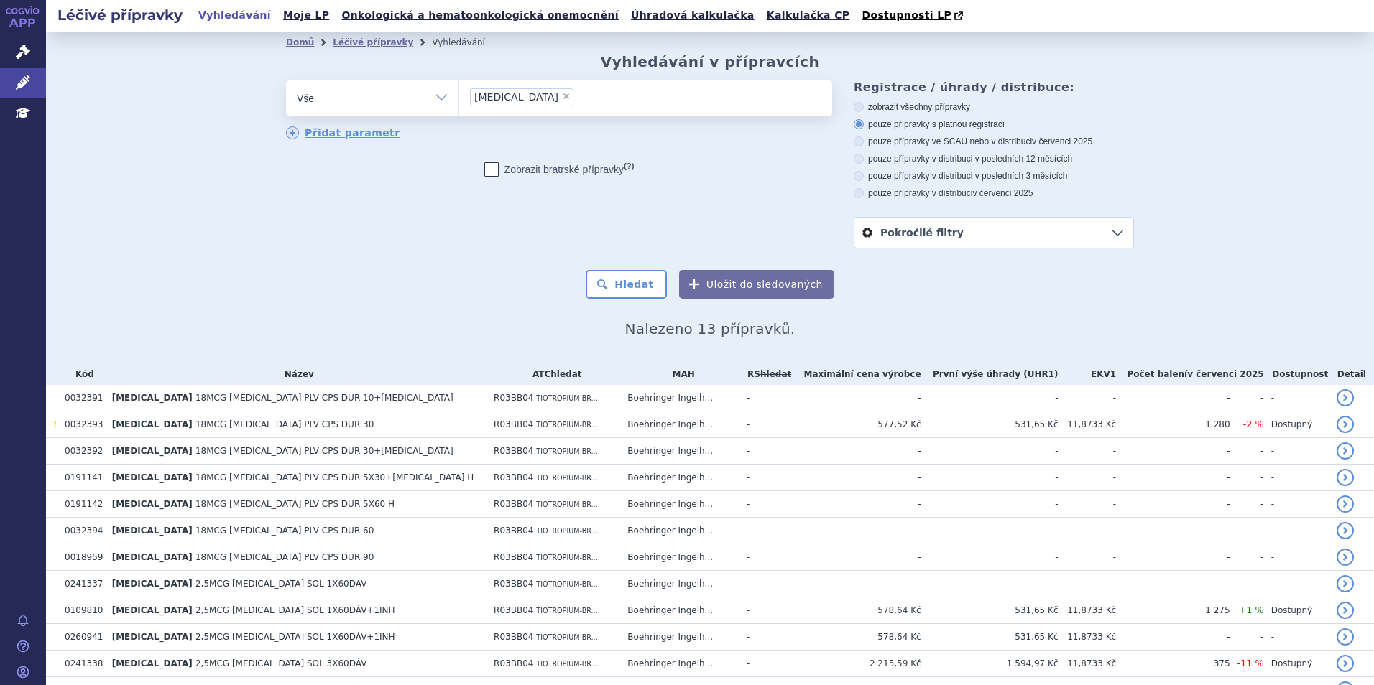
click at [479, 208] on div "odstranit Vše Přípravek/SUKL kód MAH VPOIS ATC/Aktivní látka" at bounding box center [710, 164] width 848 height 168
click at [383, 107] on select "Vše Přípravek/SUKL kód MAH VPOIS ATC/Aktivní látka Léková forma Síla" at bounding box center [372, 96] width 172 height 32
click at [557, 316] on div "Domů Léčivé přípravky Vyhledávání Vyhledávání v přípravcích odstranit Vše Přípr…" at bounding box center [709, 195] width 905 height 284
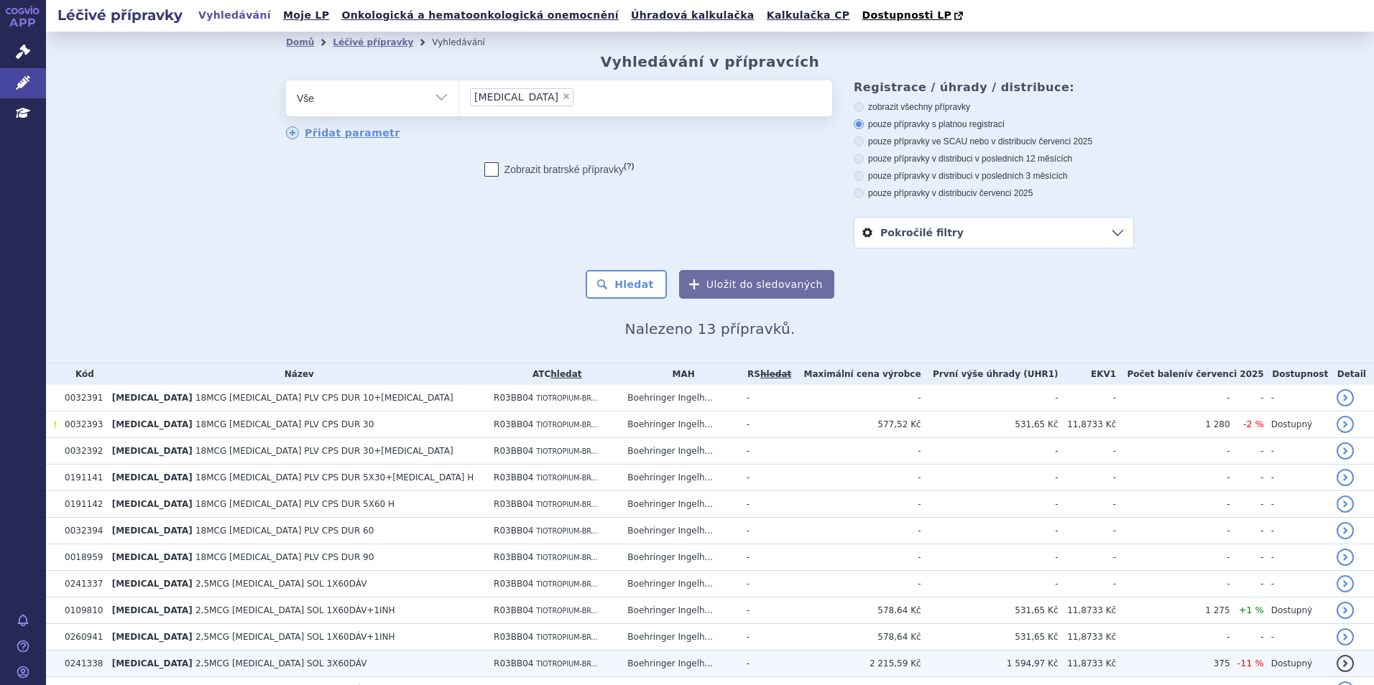
click at [372, 662] on td "SPIRIVA RESPIMAT 2,5MCG INH SOL 3X60DÁV" at bounding box center [295, 664] width 381 height 27
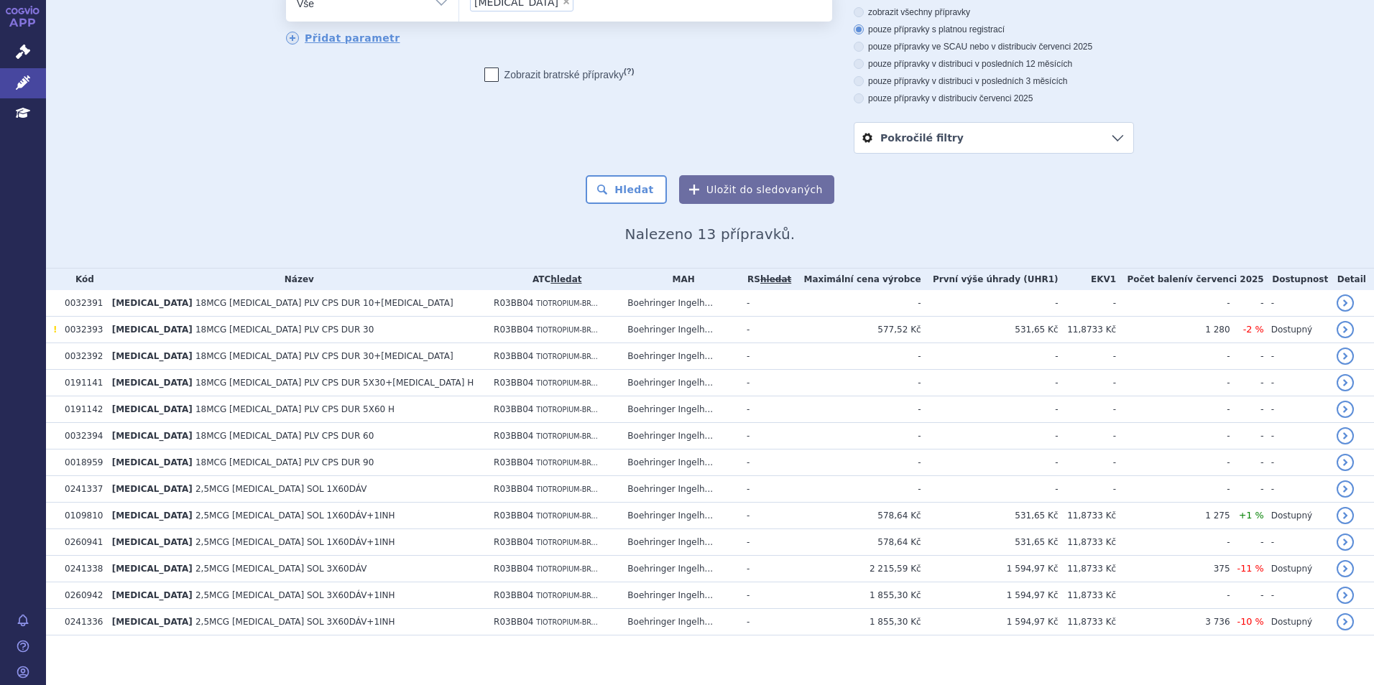
scroll to position [104, 0]
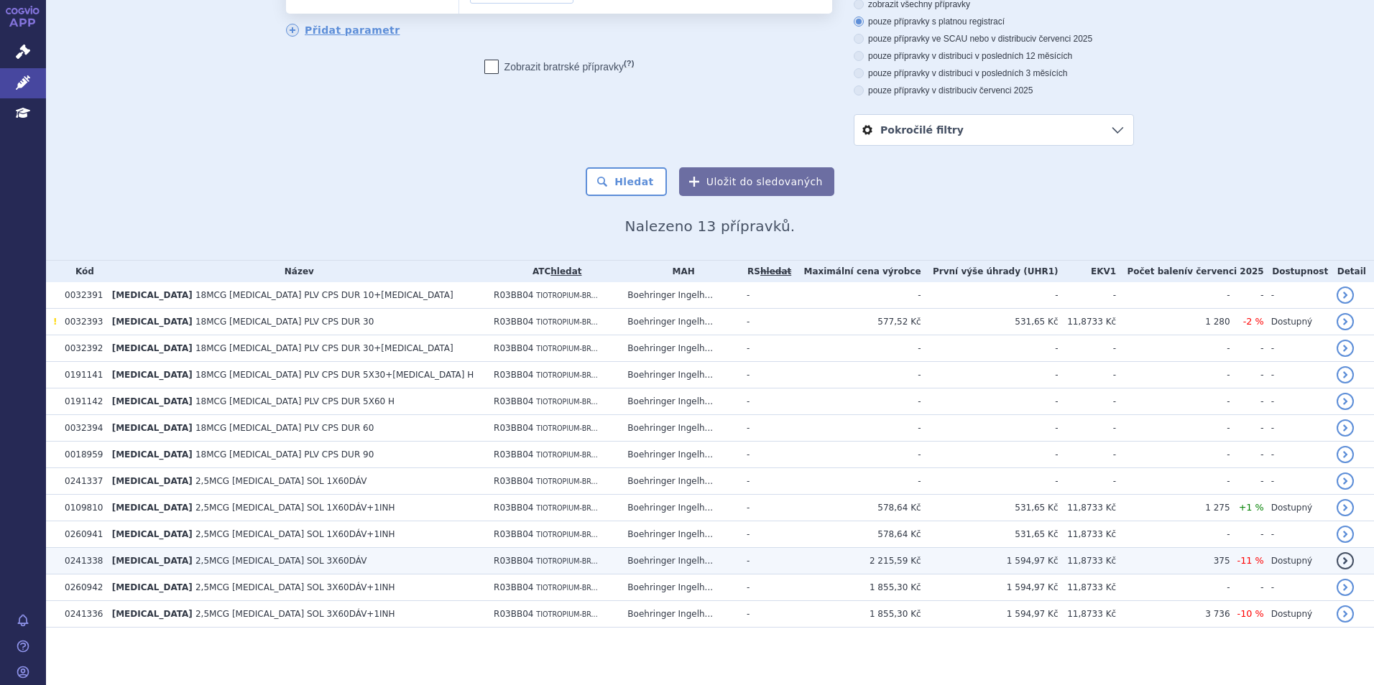
click at [347, 557] on td "SPIRIVA RESPIMAT 2,5MCG INH SOL 3X60DÁV" at bounding box center [295, 561] width 381 height 27
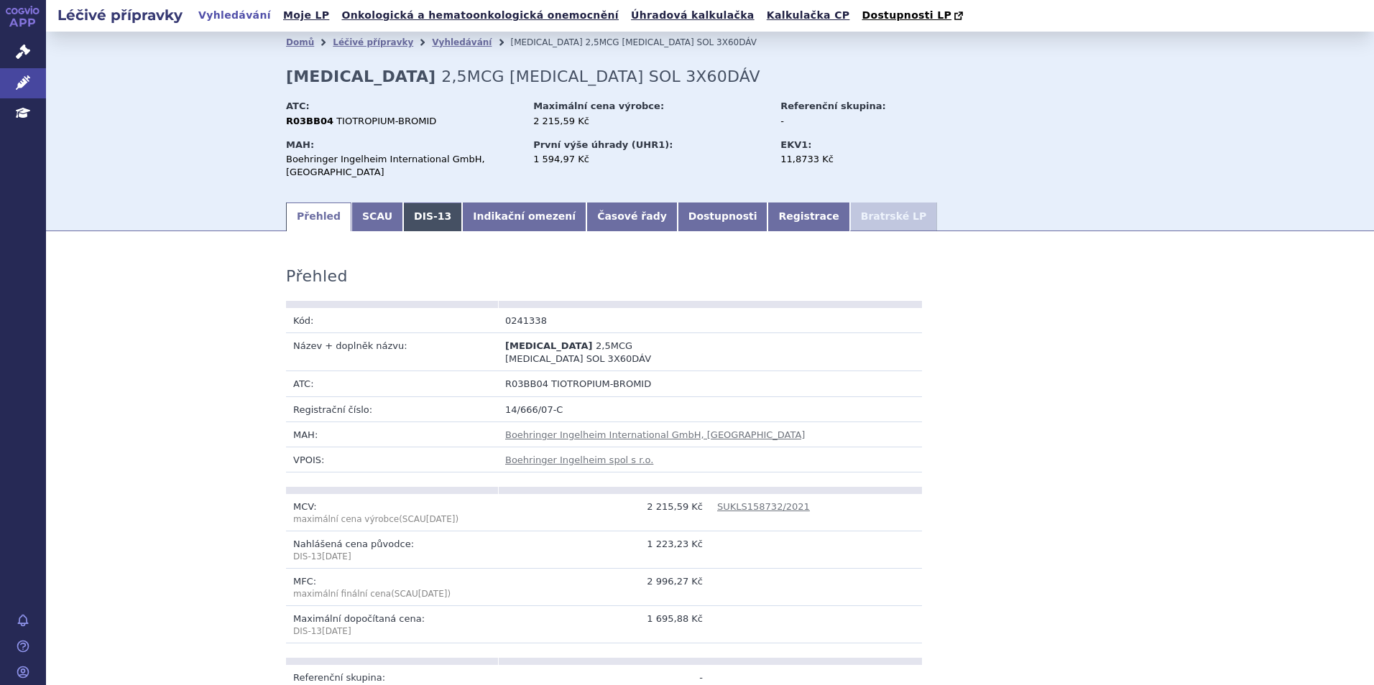
click at [424, 208] on link "DIS-13" at bounding box center [432, 217] width 59 height 29
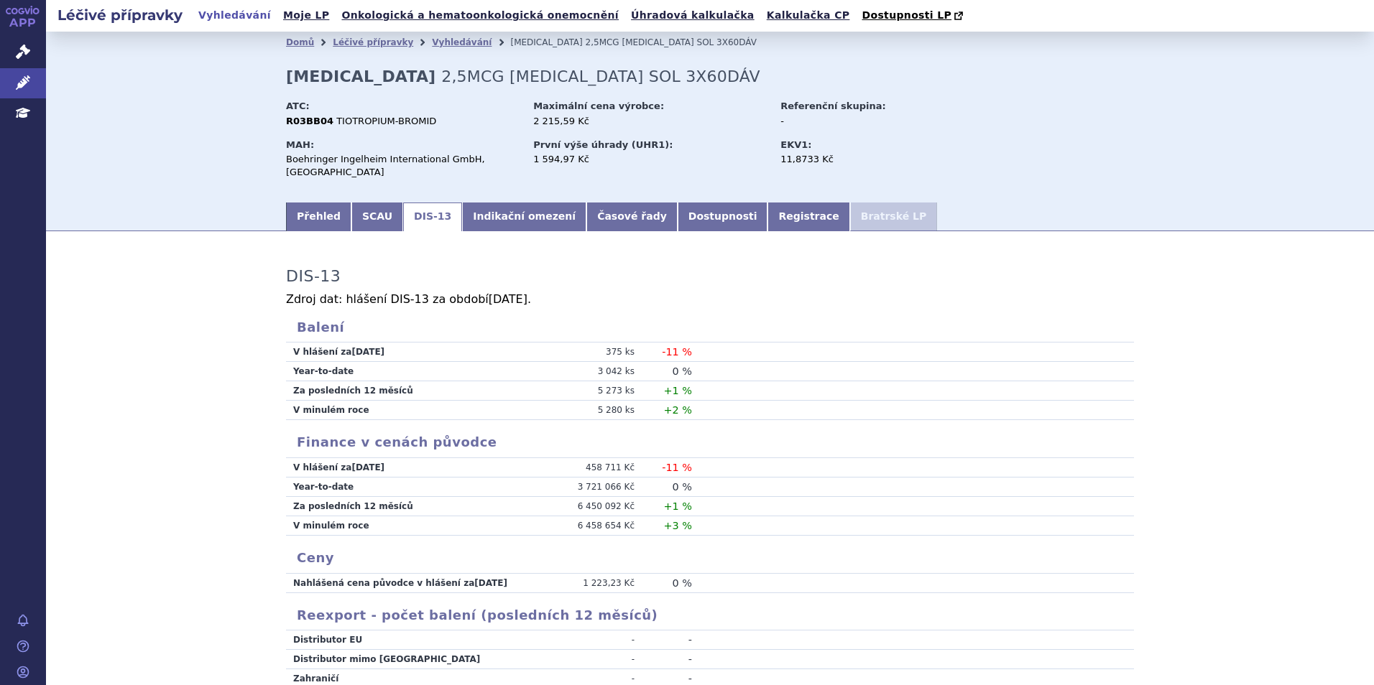
click at [316, 277] on h3 "DIS-13" at bounding box center [313, 276] width 55 height 19
click at [310, 313] on div "DIS-13 Zdroj dat: hlášení DIS-13 za období [DATE] . [GEOGRAPHIC_DATA] V hlášení…" at bounding box center [709, 496] width 905 height 500
click at [310, 337] on div "DIS-13 Zdroj dat: hlášení DIS-13 za období [DATE] . [GEOGRAPHIC_DATA] V hlášení…" at bounding box center [709, 496] width 905 height 500
click at [312, 398] on td "Za posledních 12 měsíců" at bounding box center [411, 390] width 251 height 19
